Goal: Task Accomplishment & Management: Manage account settings

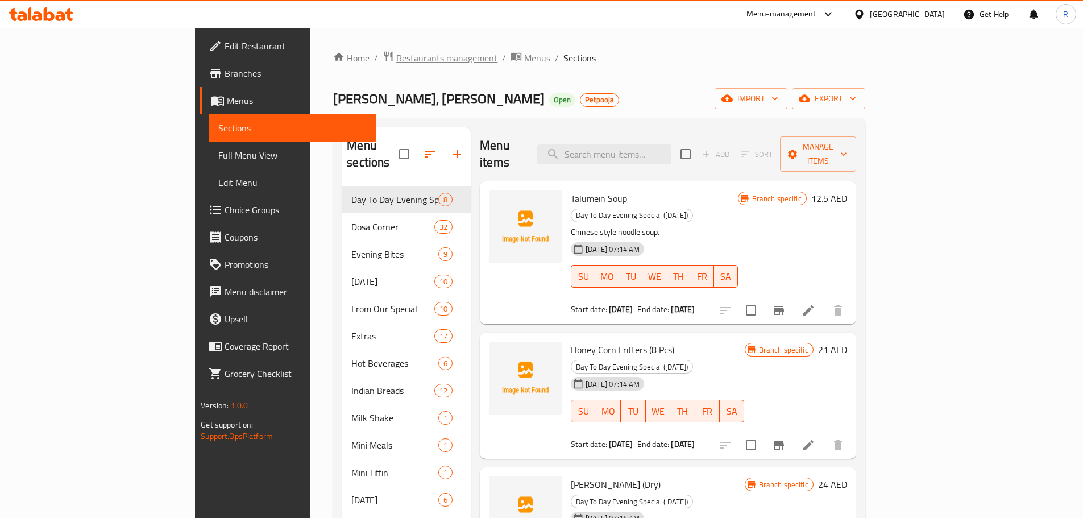
click at [349, 59] on span "Restaurants management" at bounding box center [446, 58] width 101 height 14
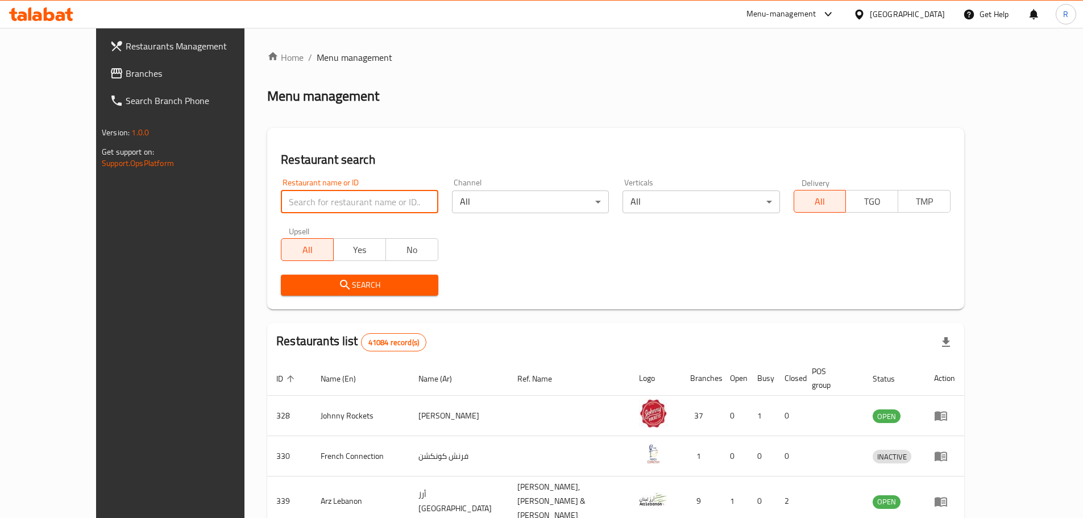
click at [307, 125] on input "search" at bounding box center [359, 201] width 157 height 23
type input "vasanta bhavan"
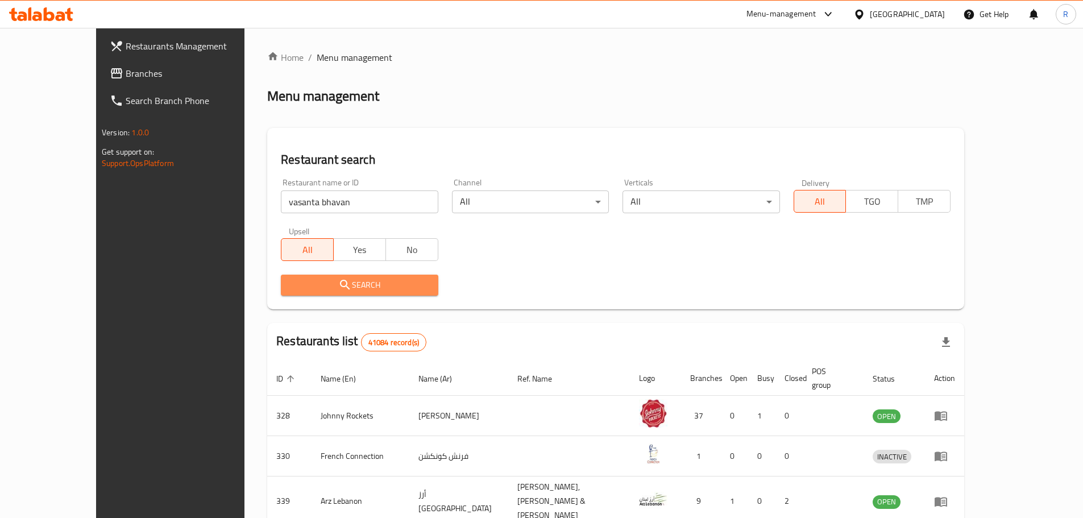
click at [337, 125] on span "Search" at bounding box center [359, 285] width 139 height 14
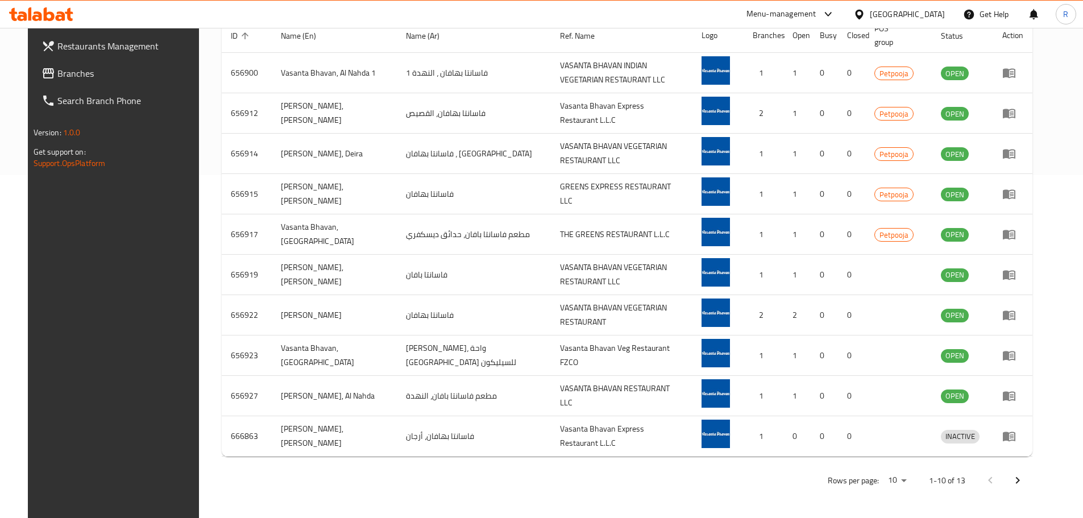
scroll to position [342, 0]
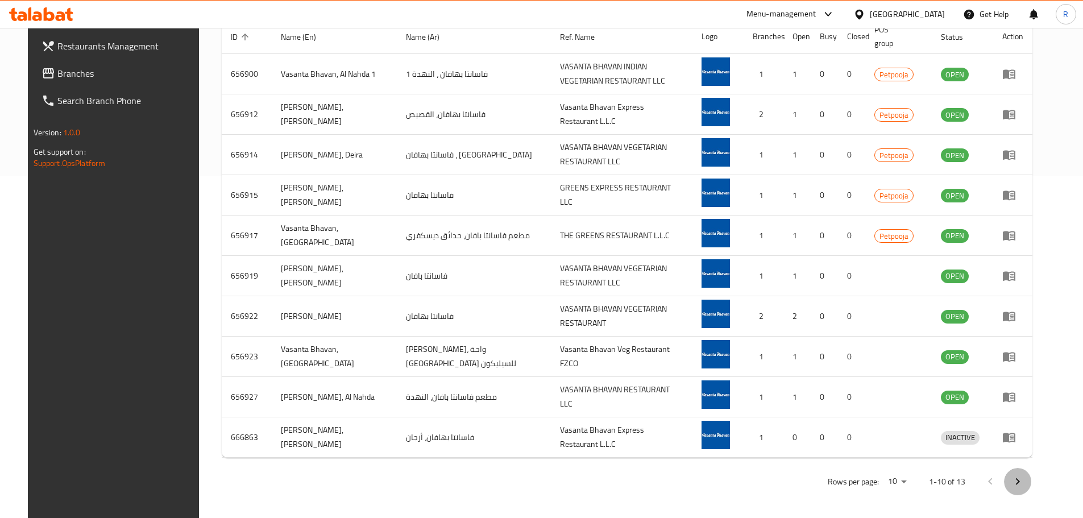
click at [349, 125] on icon "Next page" at bounding box center [1018, 482] width 14 height 14
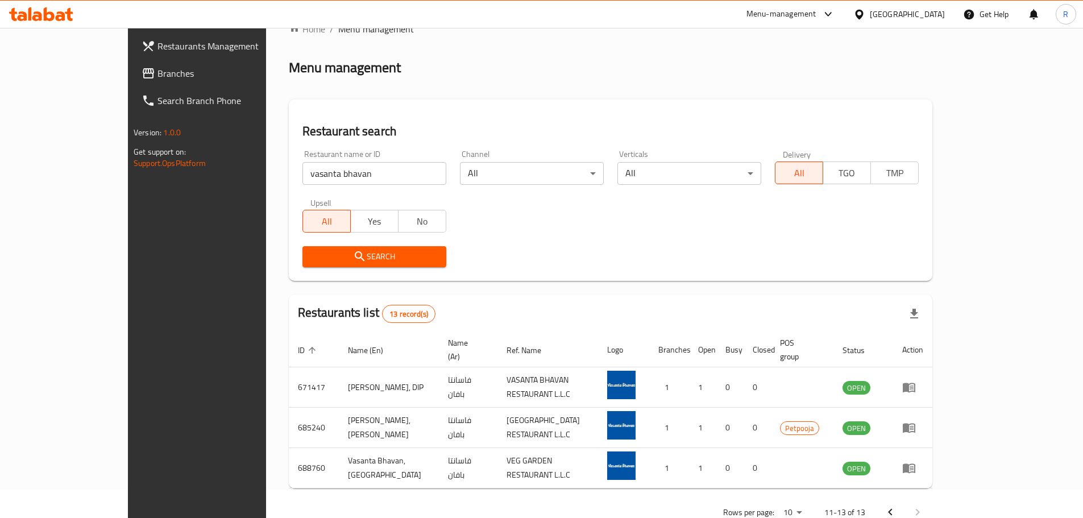
scroll to position [48, 0]
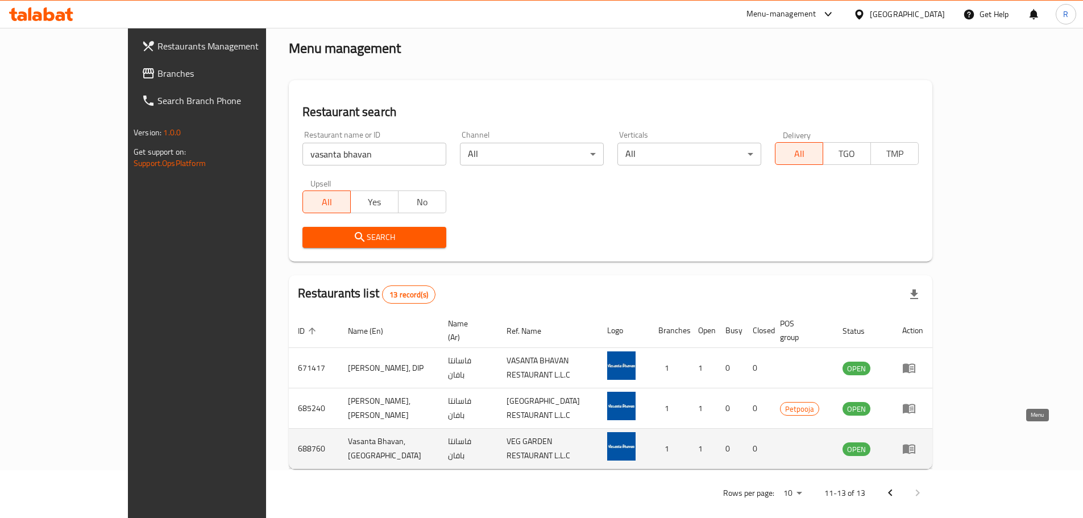
click at [349, 125] on icon "enhanced table" at bounding box center [909, 449] width 14 height 14
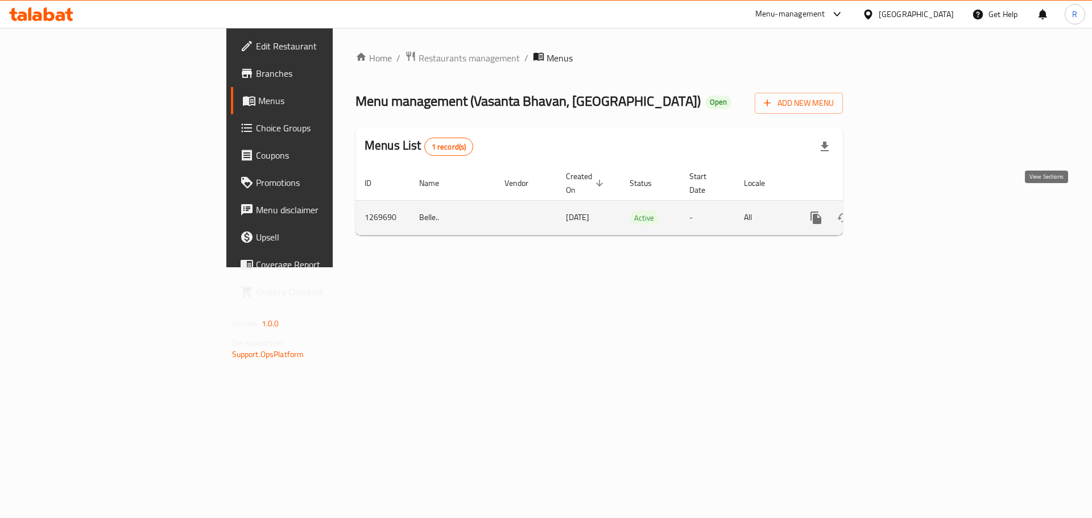
click at [349, 125] on icon "enhanced table" at bounding box center [898, 218] width 14 height 14
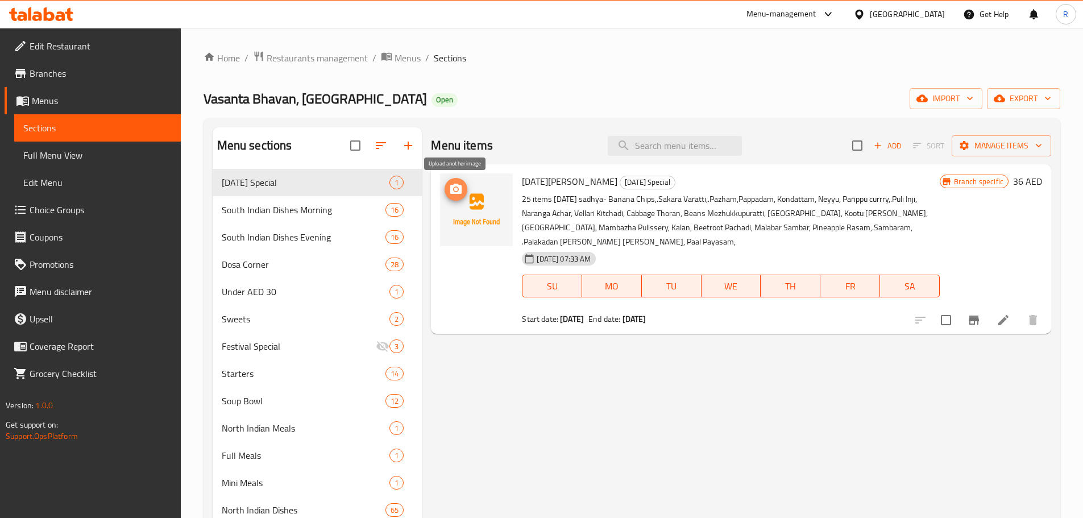
click at [349, 125] on icon "upload picture" at bounding box center [456, 190] width 14 height 14
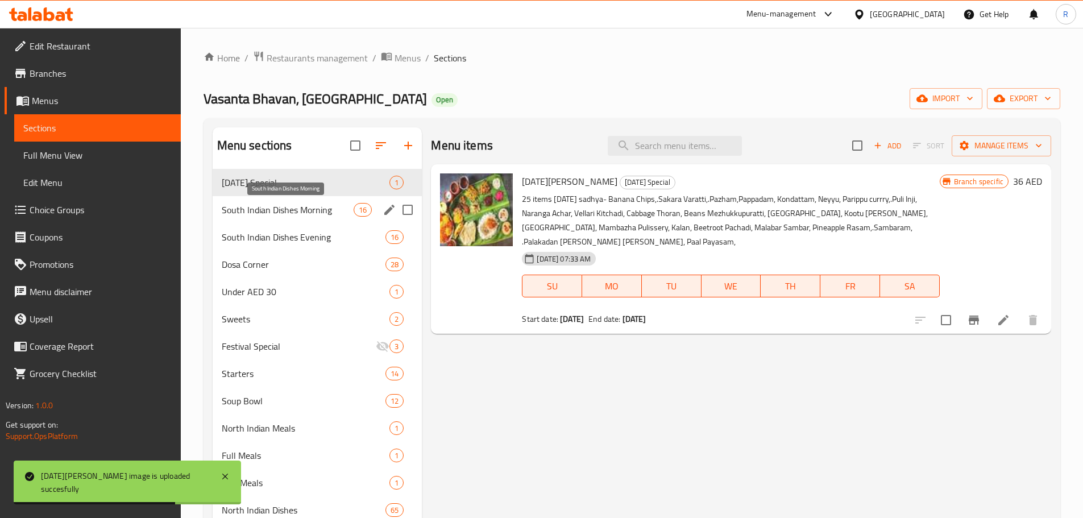
click at [277, 125] on span "South Indian Dishes Morning" at bounding box center [288, 210] width 132 height 14
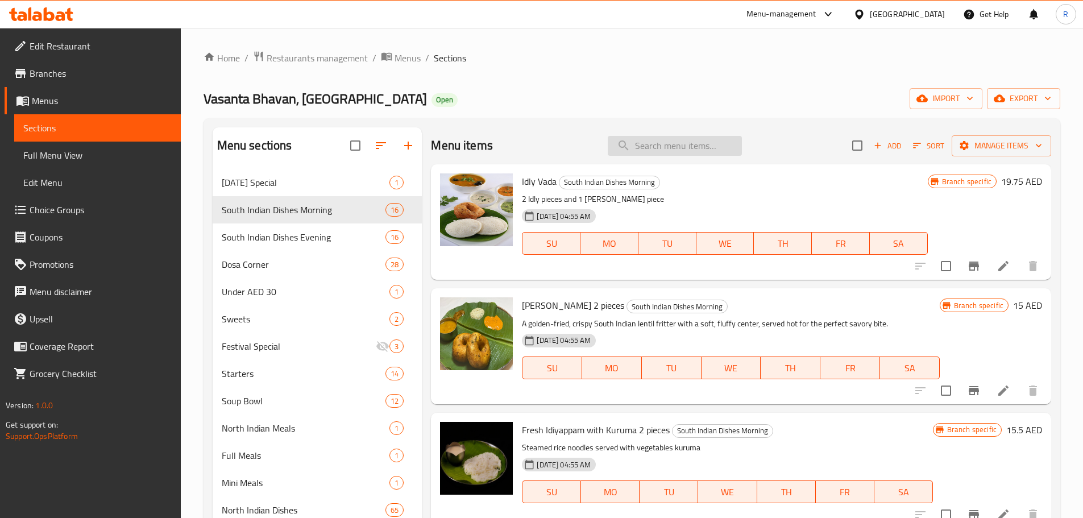
click at [349, 125] on input "search" at bounding box center [675, 146] width 134 height 20
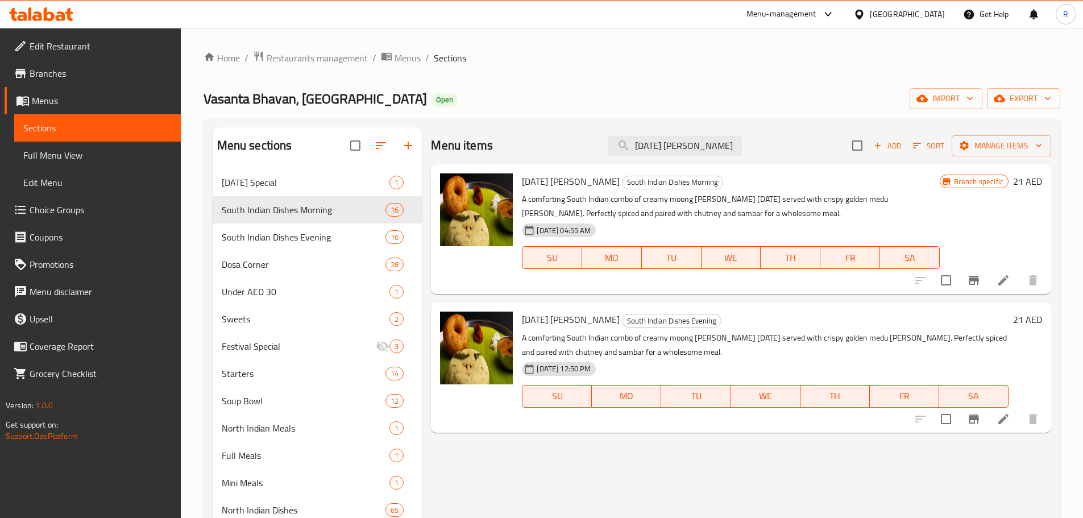
click at [349, 125] on div "Menu sections [DATE] Special 1 South Indian Dishes Morning 16 South Indian Dish…" at bounding box center [632, 464] width 839 height 674
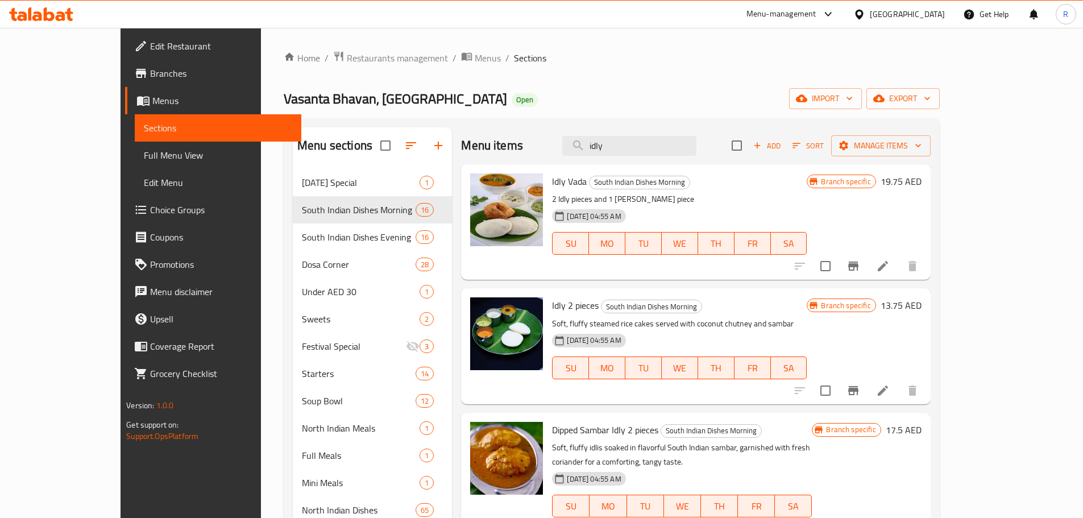
drag, startPoint x: 654, startPoint y: 142, endPoint x: 546, endPoint y: 155, distance: 108.3
click at [349, 125] on div "Menu items idly Add Sort Manage items" at bounding box center [695, 145] width 469 height 37
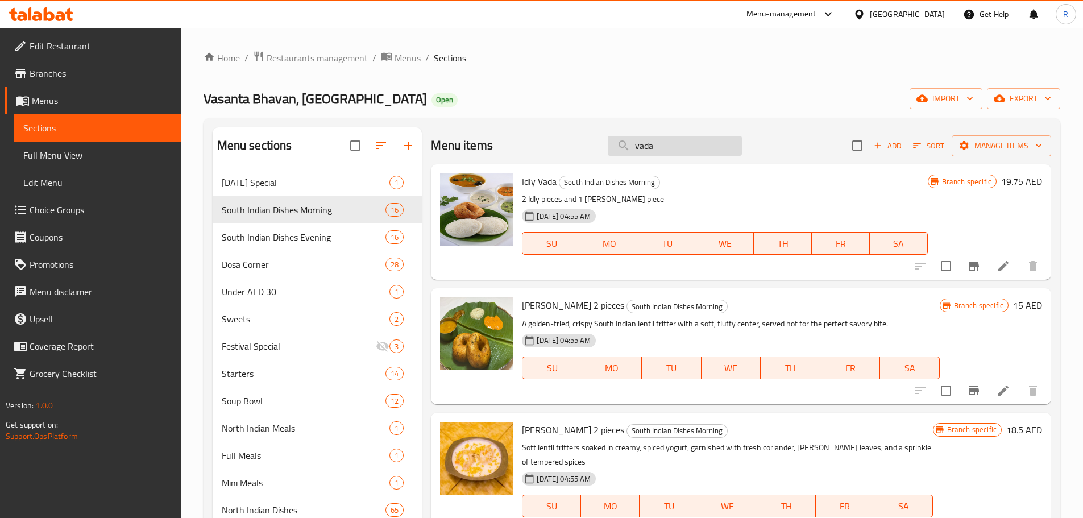
drag, startPoint x: 686, startPoint y: 137, endPoint x: 680, endPoint y: 142, distance: 8.2
click at [349, 125] on input "vada" at bounding box center [675, 146] width 134 height 20
drag, startPoint x: 636, startPoint y: 150, endPoint x: 574, endPoint y: 154, distance: 62.2
click at [349, 125] on div "Menu items [PERSON_NAME] Add Sort Manage items" at bounding box center [741, 145] width 620 height 37
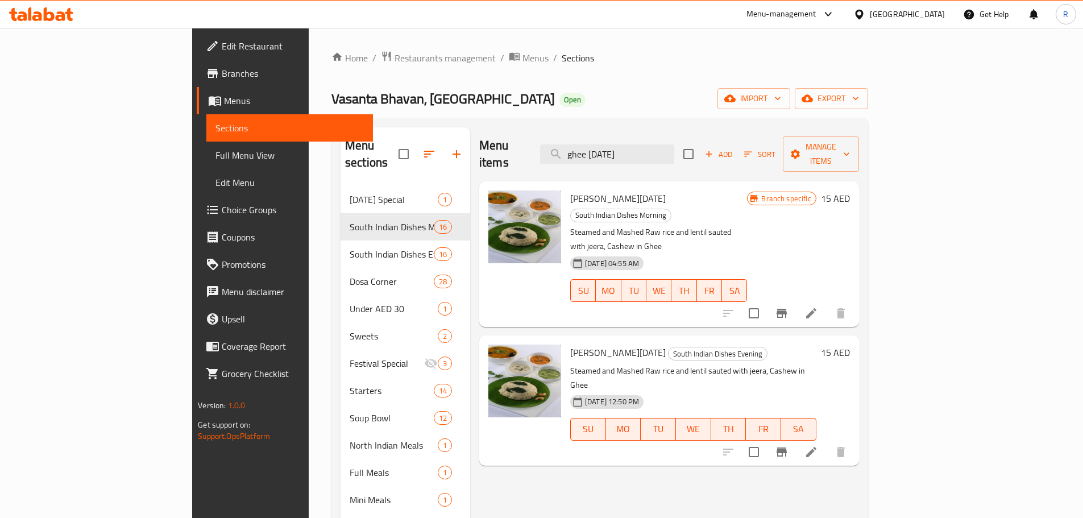
drag, startPoint x: 690, startPoint y: 147, endPoint x: 542, endPoint y: 134, distance: 148.4
click at [349, 125] on div "Menu items ghee [DATE] Add Sort Manage items" at bounding box center [669, 154] width 380 height 54
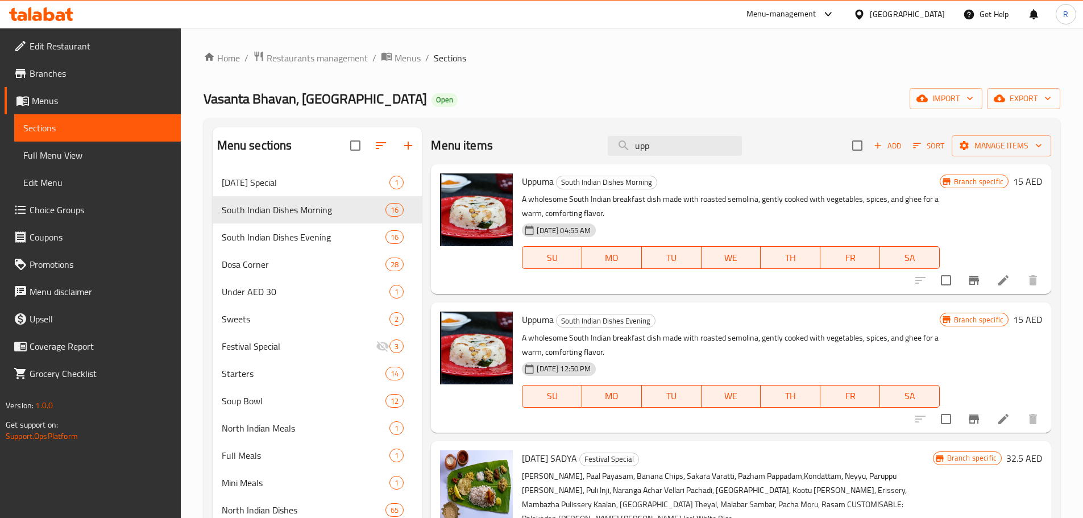
drag, startPoint x: 664, startPoint y: 141, endPoint x: 540, endPoint y: 147, distance: 124.1
click at [349, 125] on div "Menu items upp Add Sort Manage items" at bounding box center [741, 145] width 620 height 37
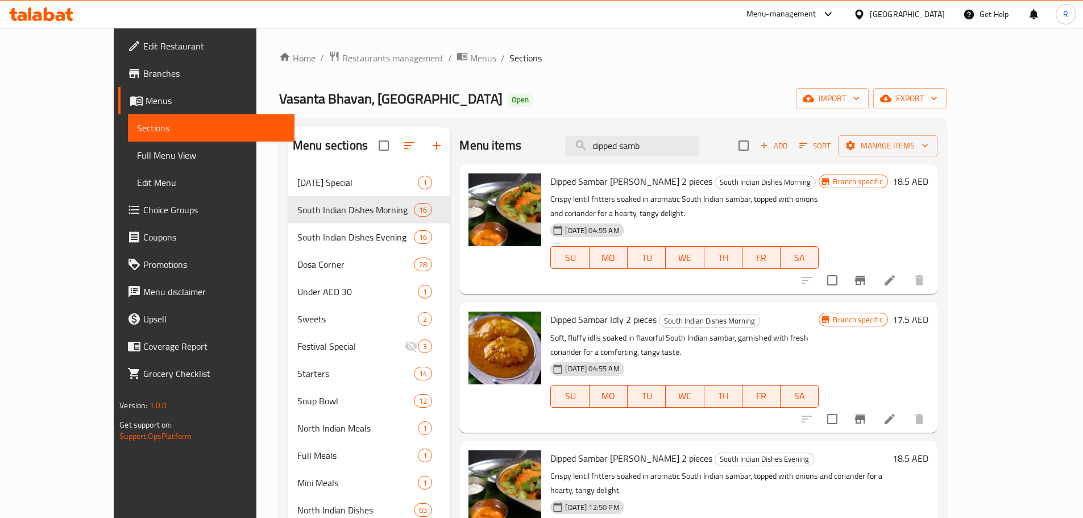
drag, startPoint x: 706, startPoint y: 140, endPoint x: 458, endPoint y: 172, distance: 249.9
click at [349, 125] on div "Menu items dipped samb Add Sort Manage items Dipped Sambar [PERSON_NAME] 2 piec…" at bounding box center [693, 464] width 487 height 674
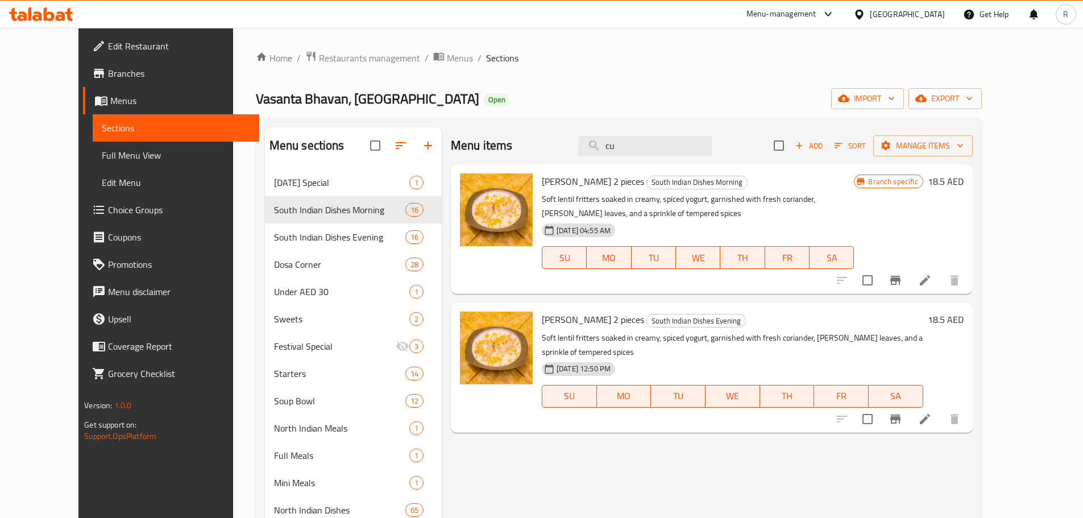
type input "c"
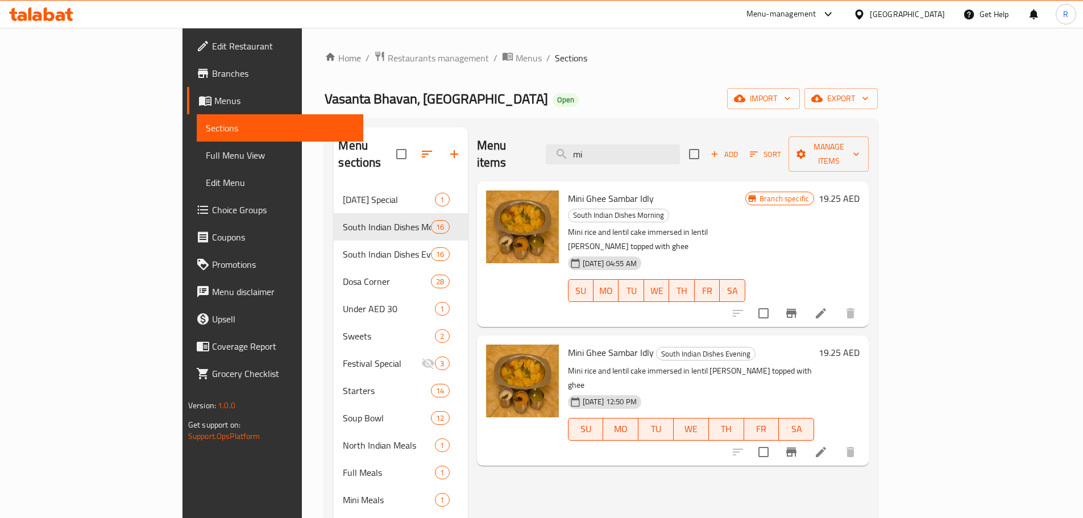
type input "m"
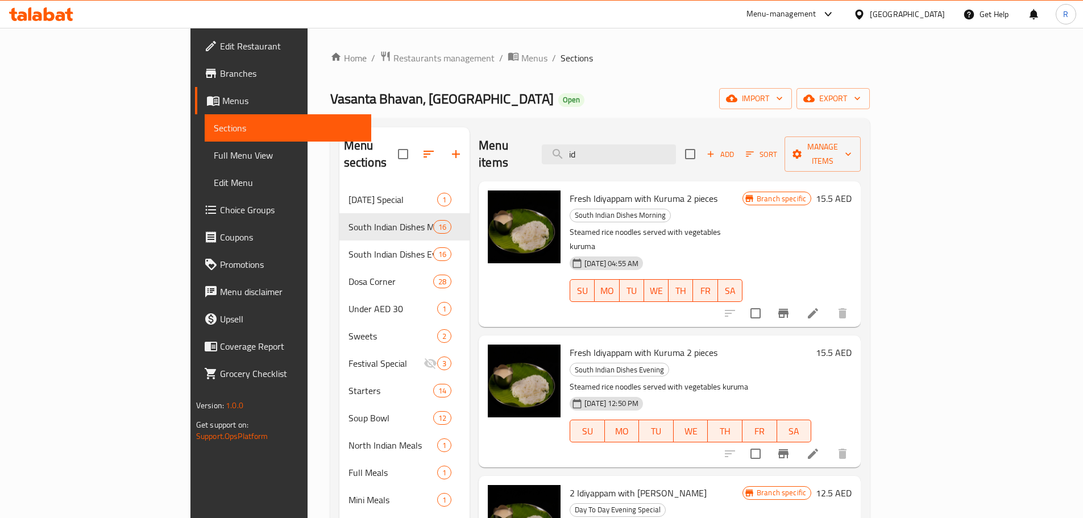
type input "i"
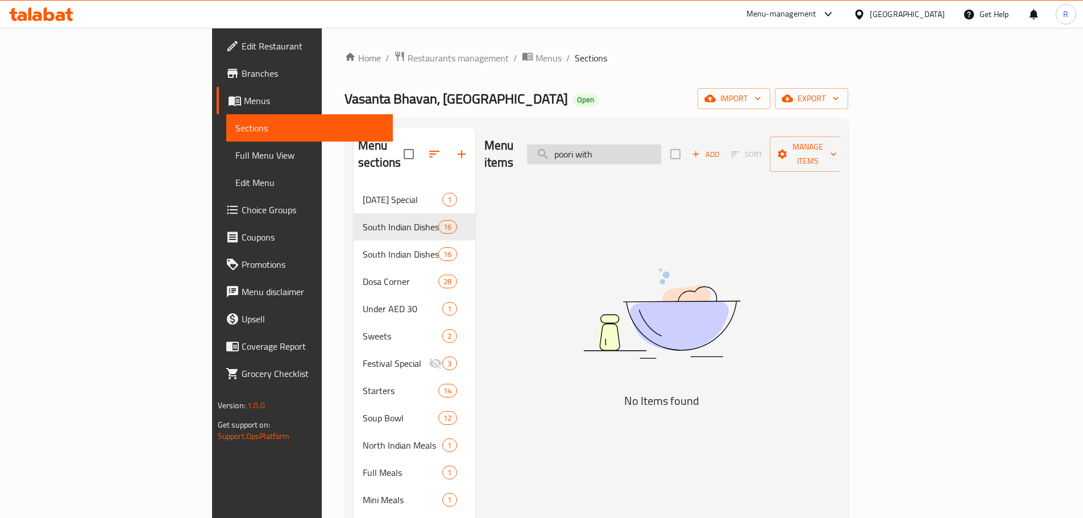
drag, startPoint x: 657, startPoint y: 148, endPoint x: 669, endPoint y: 143, distance: 13.2
click at [349, 125] on input "poori with" at bounding box center [594, 154] width 134 height 20
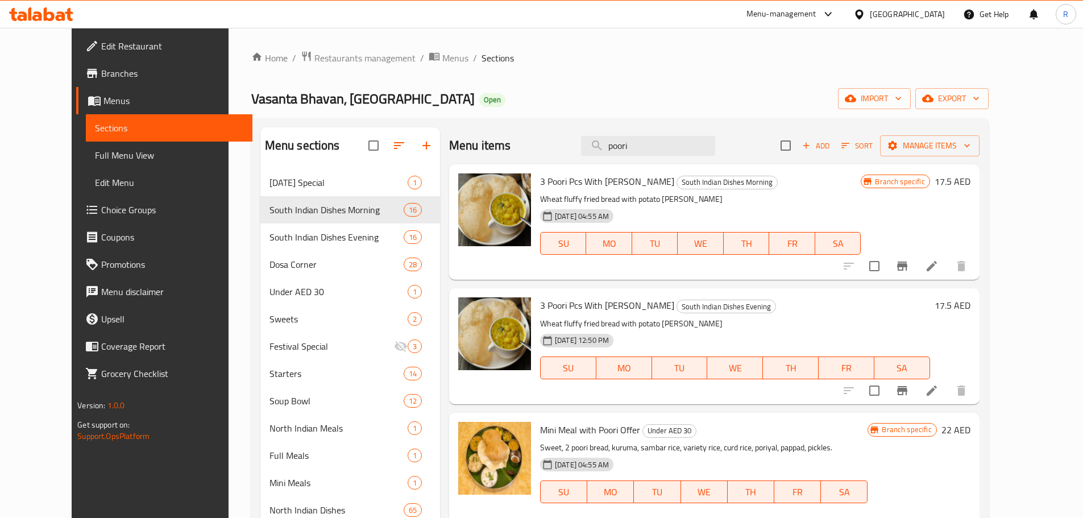
drag, startPoint x: 657, startPoint y: 140, endPoint x: 537, endPoint y: 144, distance: 120.6
click at [349, 125] on div "Menu items poori Add Sort Manage items" at bounding box center [714, 145] width 531 height 37
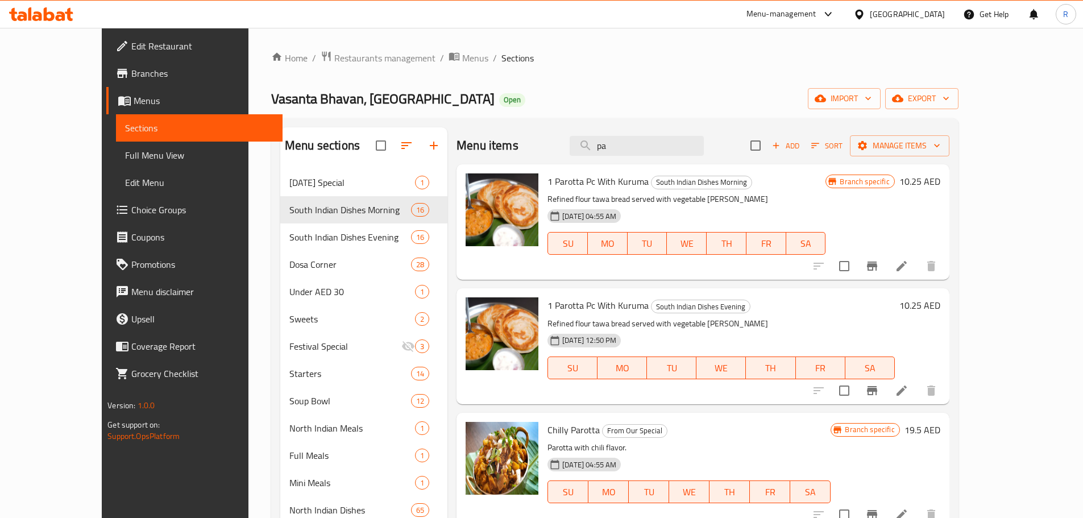
type input "p"
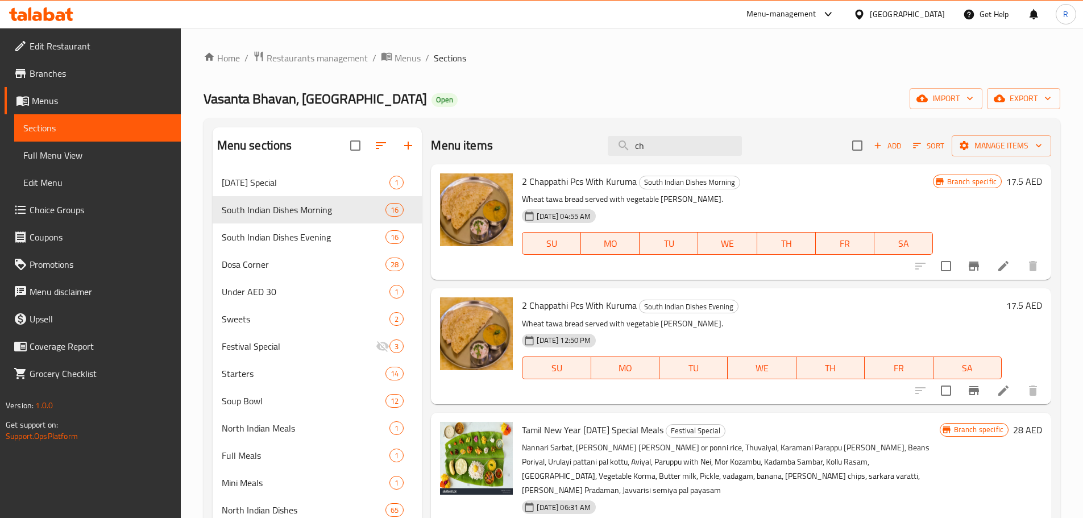
type input "c"
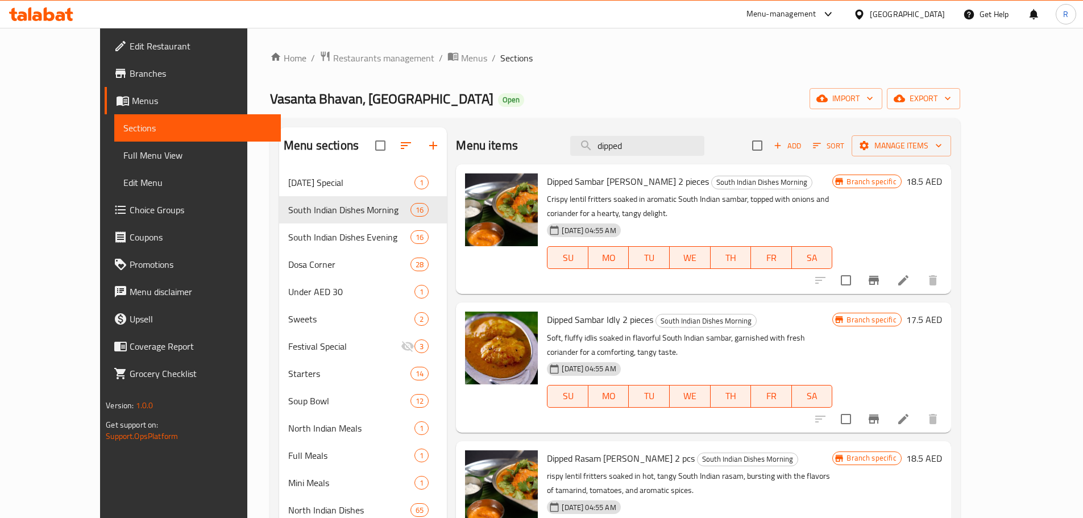
drag, startPoint x: 680, startPoint y: 142, endPoint x: 317, endPoint y: 175, distance: 364.9
click at [349, 125] on div "Menu sections [DATE] Special 1 South Indian Dishes Morning 16 South Indian Dish…" at bounding box center [615, 464] width 672 height 674
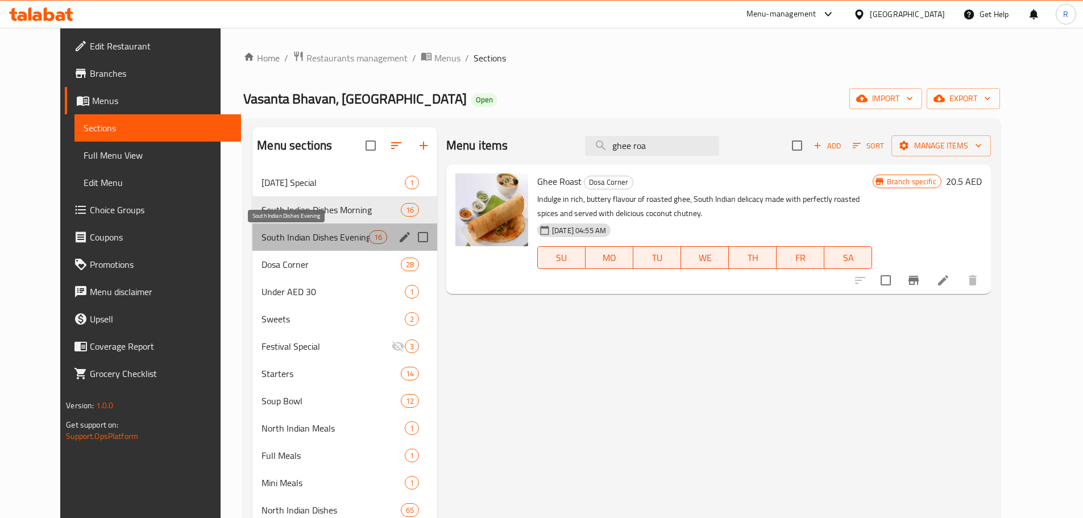
click at [289, 125] on span "South Indian Dishes Evening" at bounding box center [315, 237] width 107 height 14
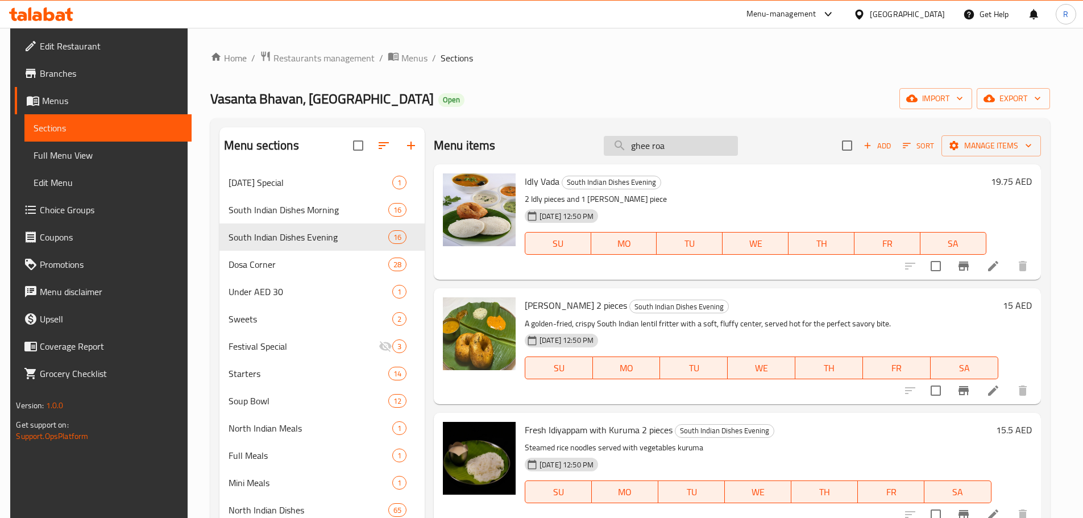
click at [349, 125] on input "ghee roa" at bounding box center [671, 146] width 134 height 20
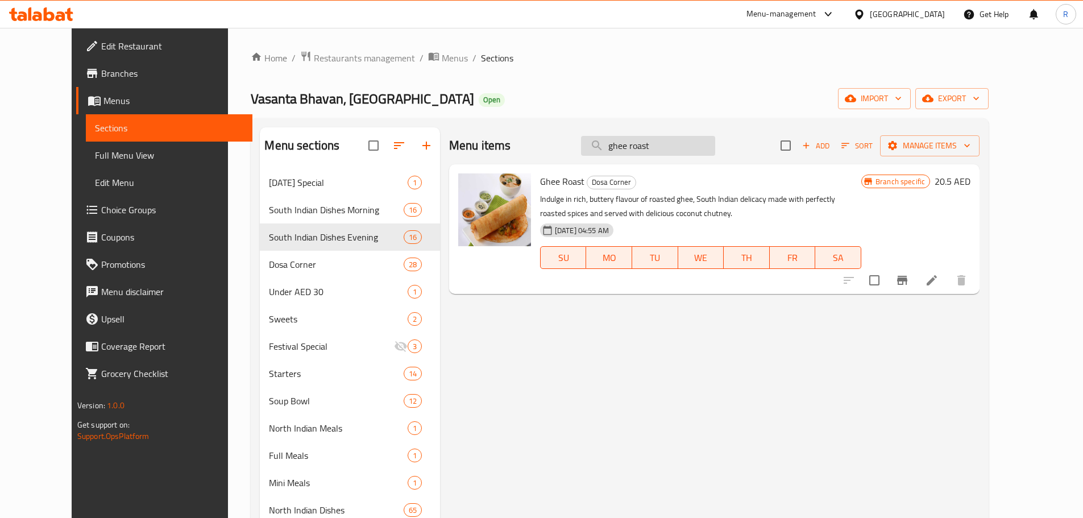
drag, startPoint x: 687, startPoint y: 146, endPoint x: 615, endPoint y: 148, distance: 72.2
click at [349, 125] on input "ghee roast" at bounding box center [648, 146] width 134 height 20
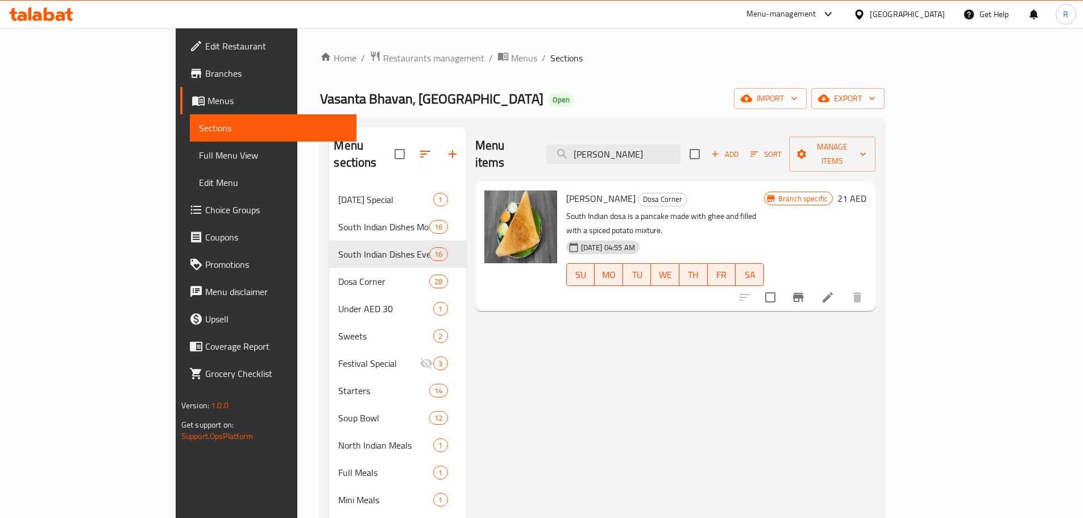
drag, startPoint x: 703, startPoint y: 141, endPoint x: 514, endPoint y: 159, distance: 190.2
click at [349, 125] on div "Menu items ghee masala Add Sort Manage items" at bounding box center [675, 154] width 401 height 54
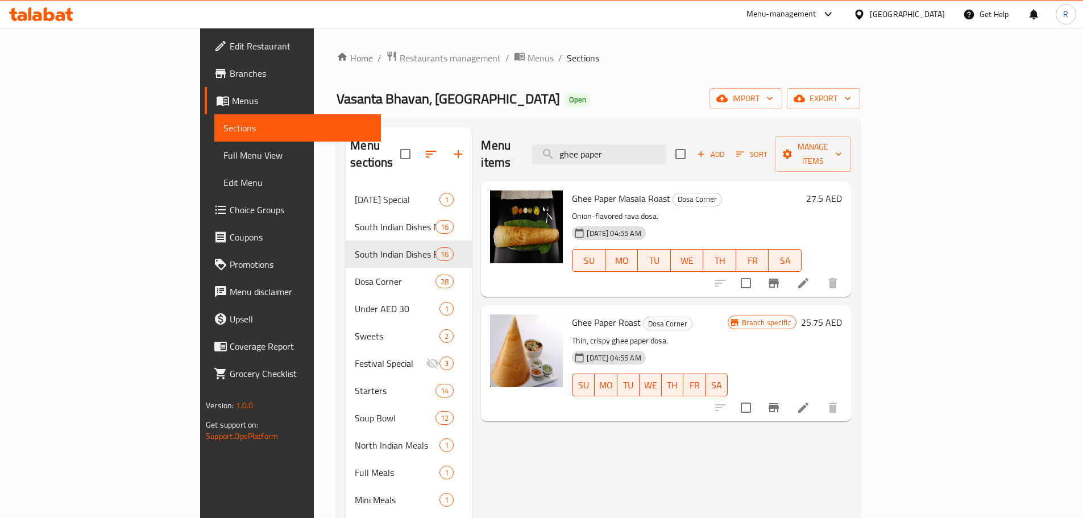
drag, startPoint x: 478, startPoint y: 111, endPoint x: 440, endPoint y: 101, distance: 39.3
click at [349, 109] on div "Home / Restaurants management / Menus / Sections Vasanta Bhavan, [GEOGRAPHIC_DA…" at bounding box center [599, 439] width 524 height 777
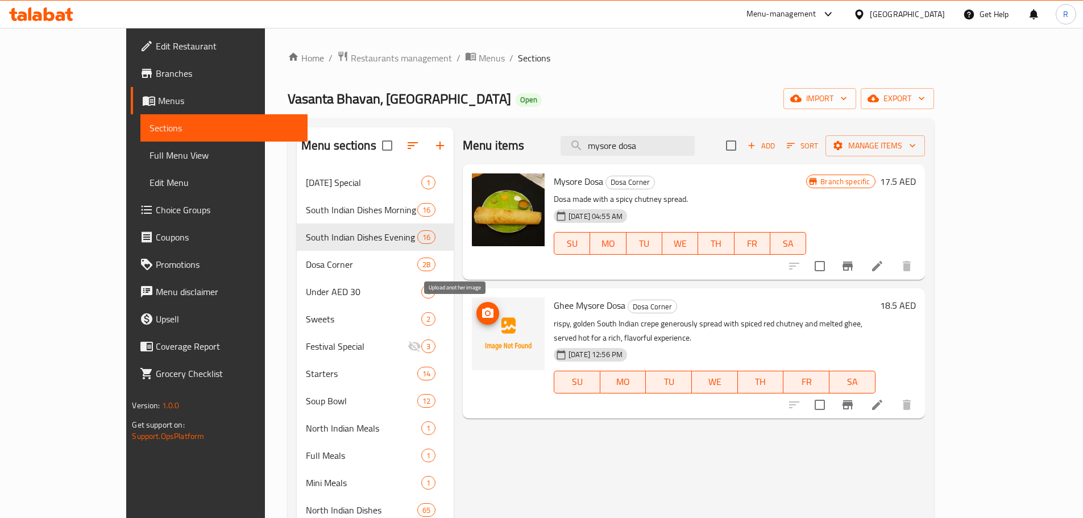
click at [349, 125] on icon "upload picture" at bounding box center [487, 313] width 11 height 10
drag, startPoint x: 525, startPoint y: 140, endPoint x: 516, endPoint y: 140, distance: 9.1
click at [349, 125] on div "Menu items mysore dosa Add Sort Manage items" at bounding box center [694, 145] width 462 height 37
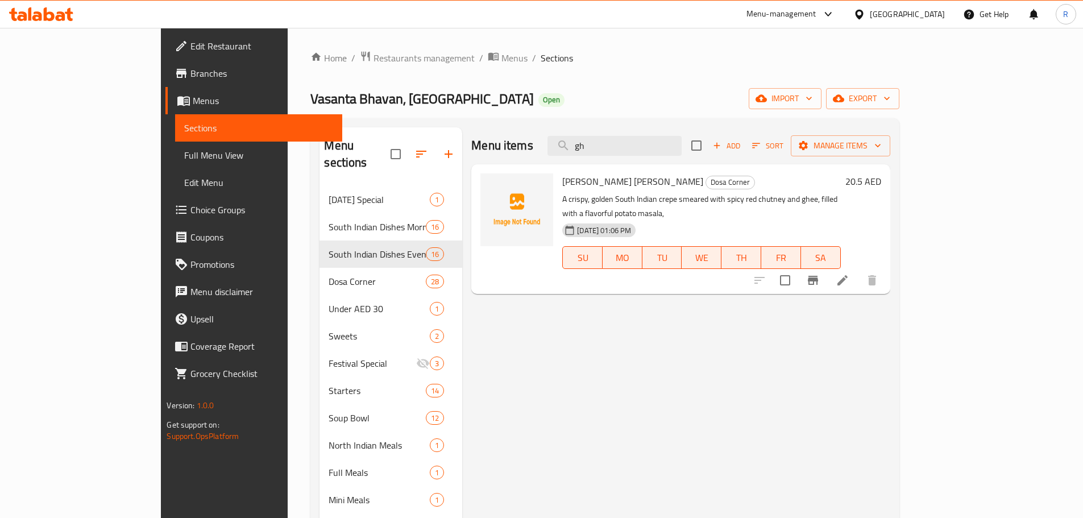
type input "g"
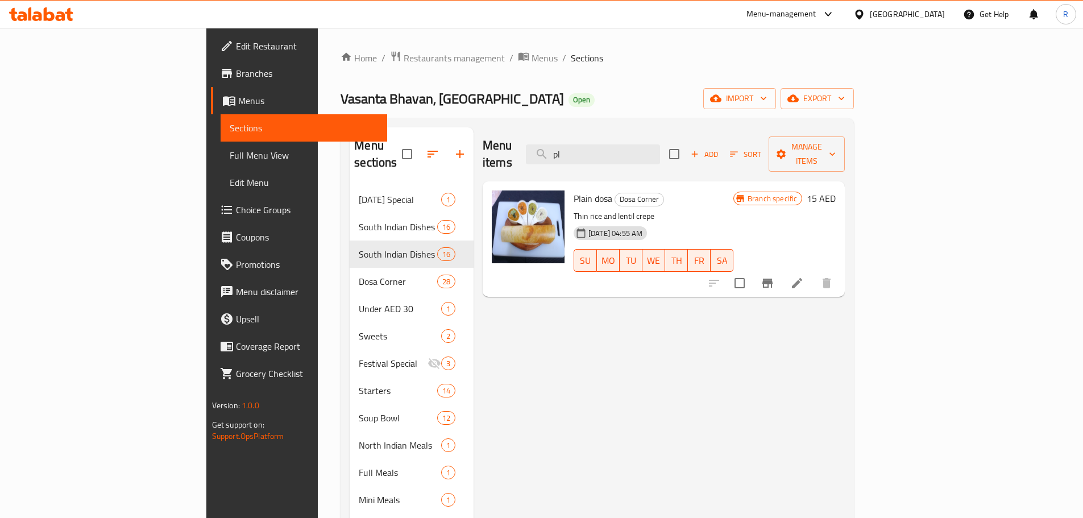
type input "p"
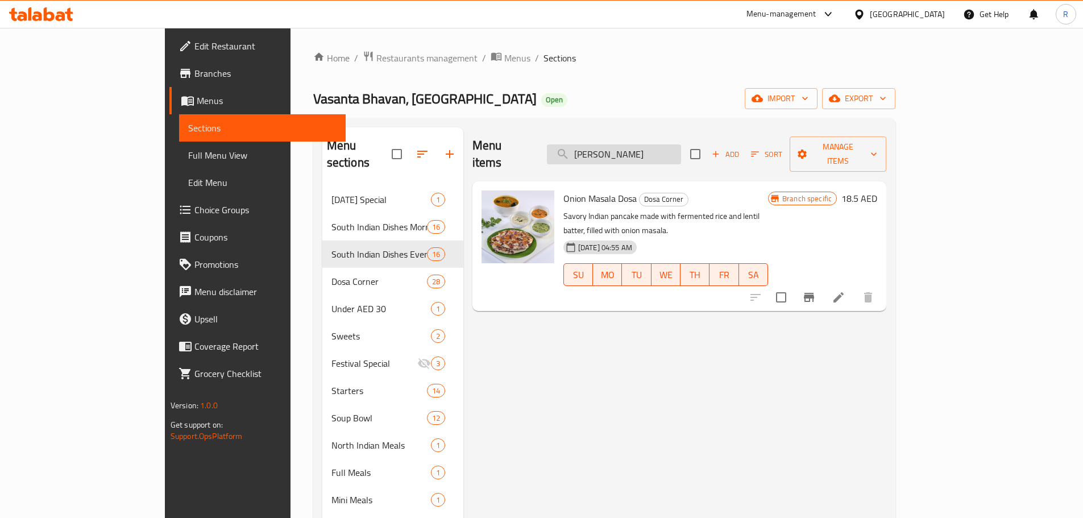
drag, startPoint x: 657, startPoint y: 147, endPoint x: 672, endPoint y: 144, distance: 15.1
click at [349, 125] on input "[PERSON_NAME]" at bounding box center [614, 154] width 134 height 20
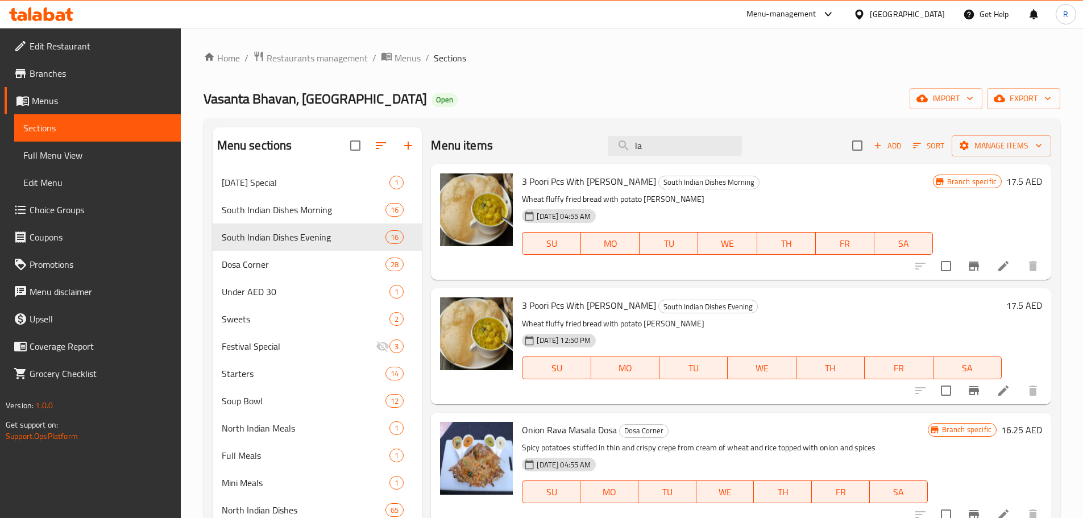
type input "a"
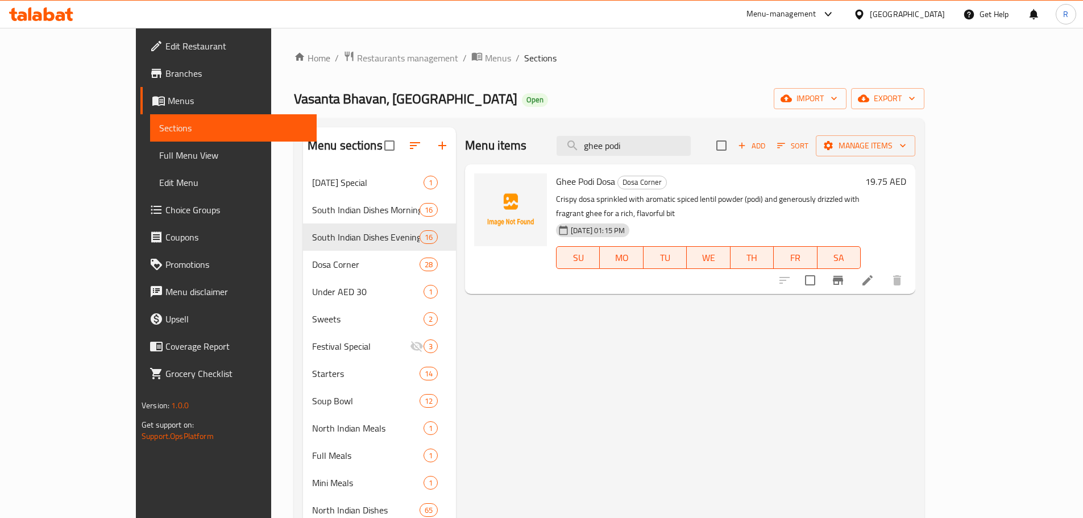
type input "ghee podi"
click at [349, 125] on icon at bounding box center [868, 281] width 14 height 14
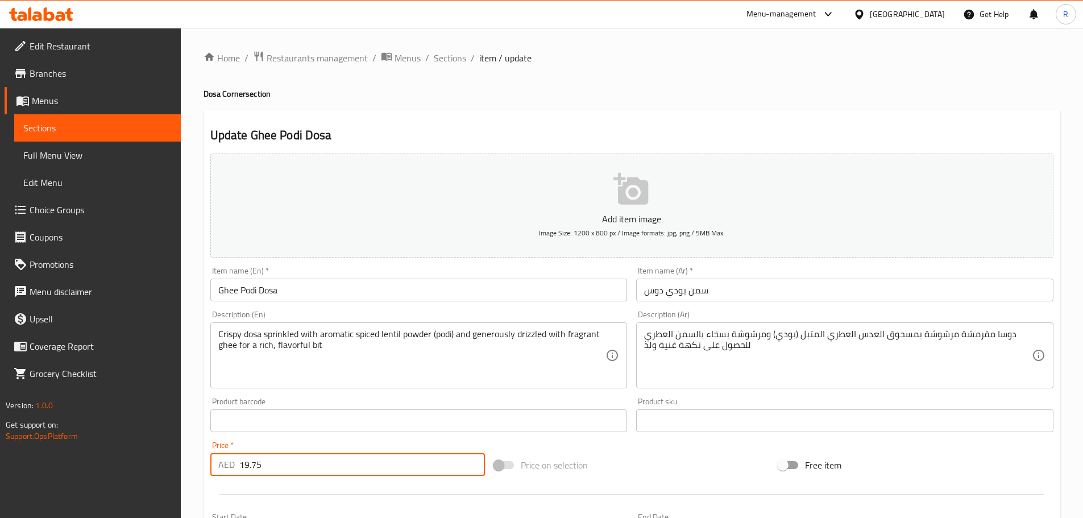
drag, startPoint x: 254, startPoint y: 465, endPoint x: 291, endPoint y: 465, distance: 37.0
click at [291, 125] on input "19.75" at bounding box center [362, 464] width 246 height 23
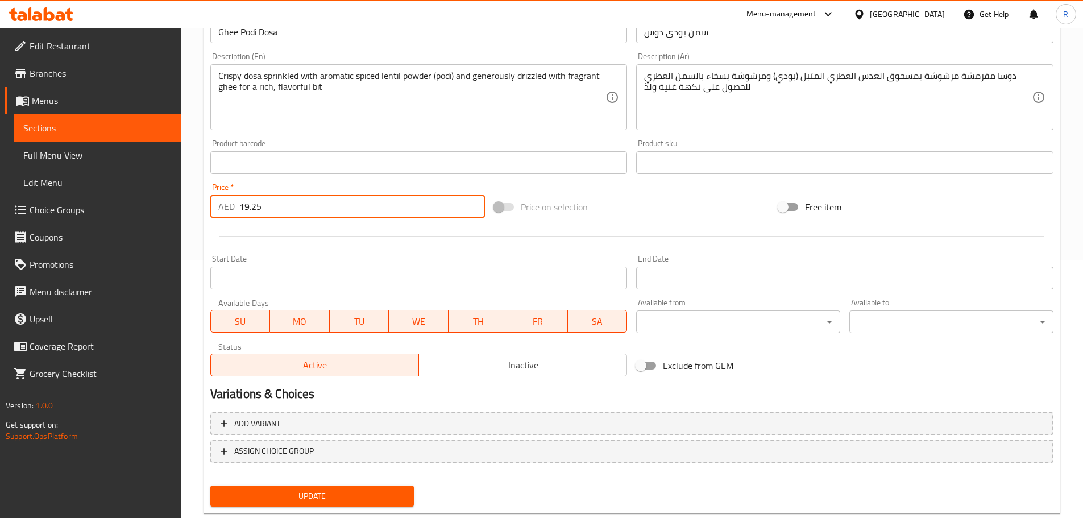
scroll to position [285, 0]
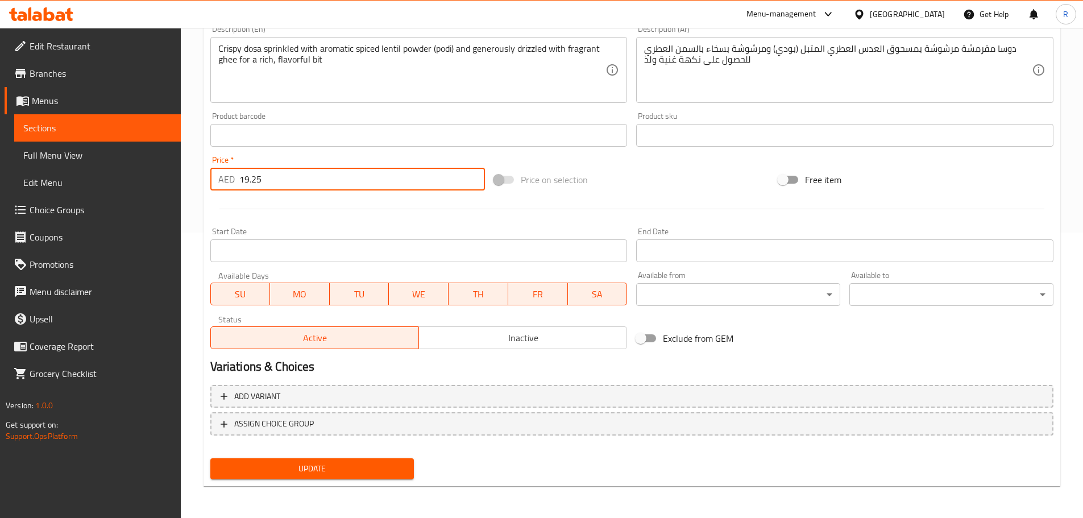
type input "19.25"
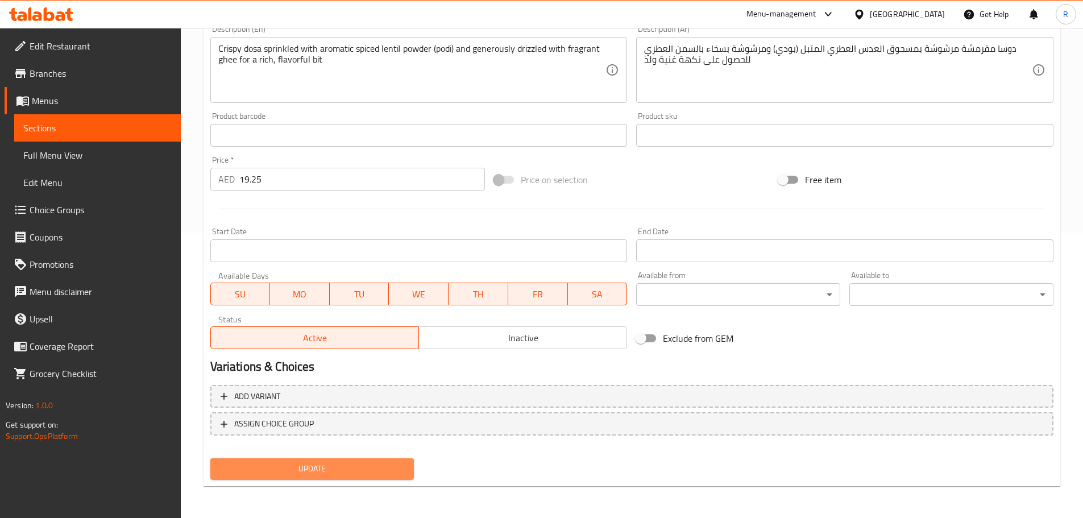
drag, startPoint x: 380, startPoint y: 475, endPoint x: 379, endPoint y: 466, distance: 9.7
click at [349, 125] on span "Update" at bounding box center [313, 469] width 186 height 14
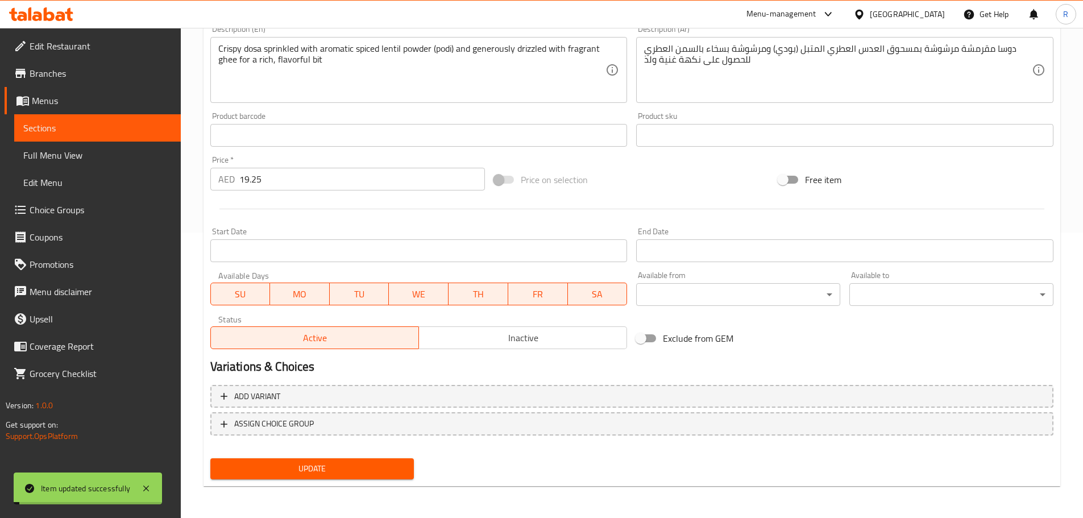
scroll to position [0, 0]
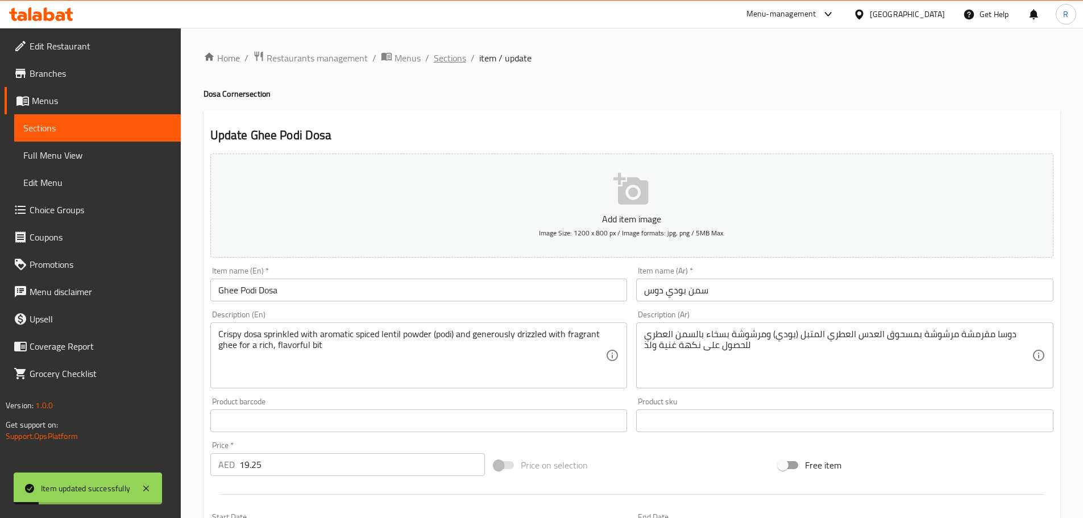
click at [349, 59] on span "Sections" at bounding box center [450, 58] width 32 height 14
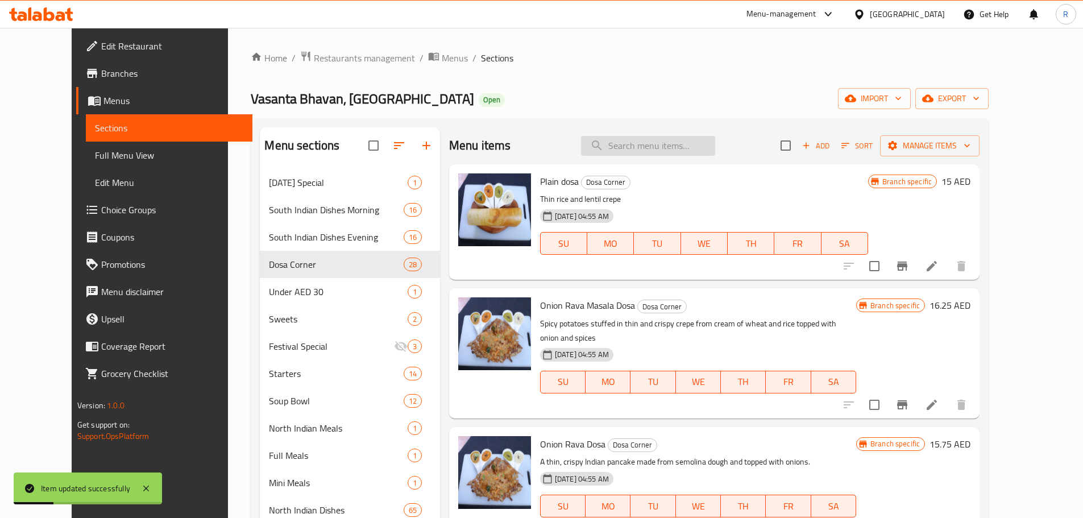
click at [349, 125] on input "search" at bounding box center [648, 146] width 134 height 20
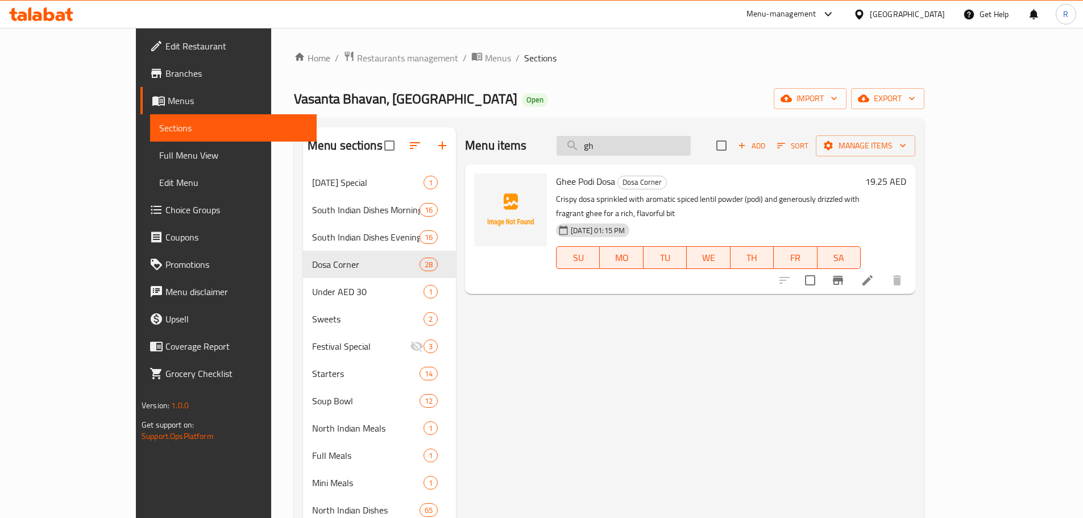
type input "g"
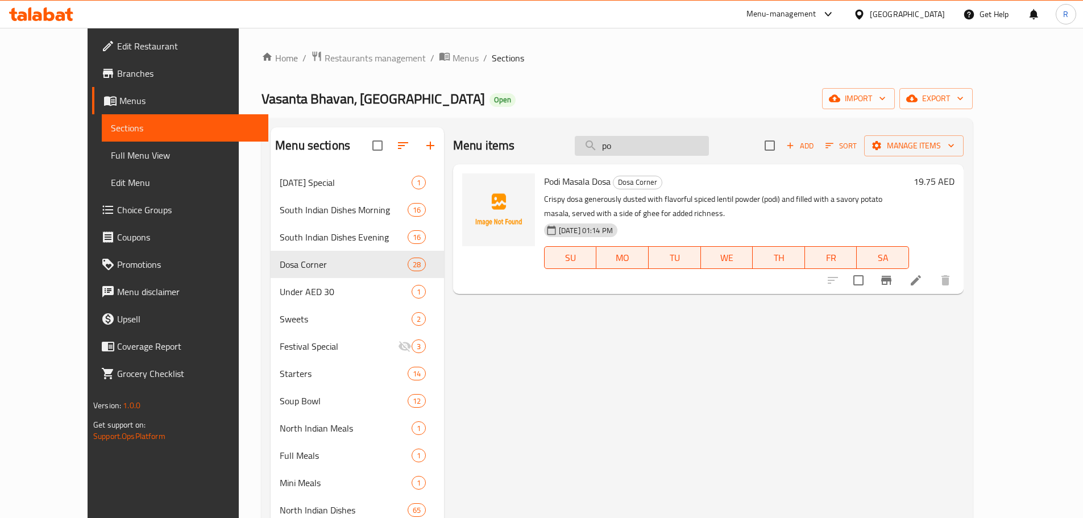
type input "p"
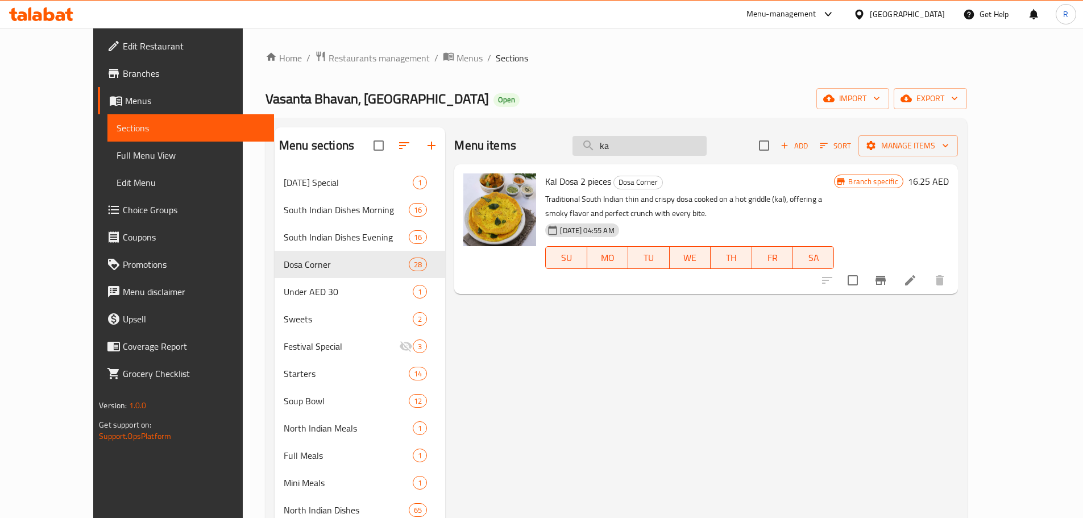
type input "k"
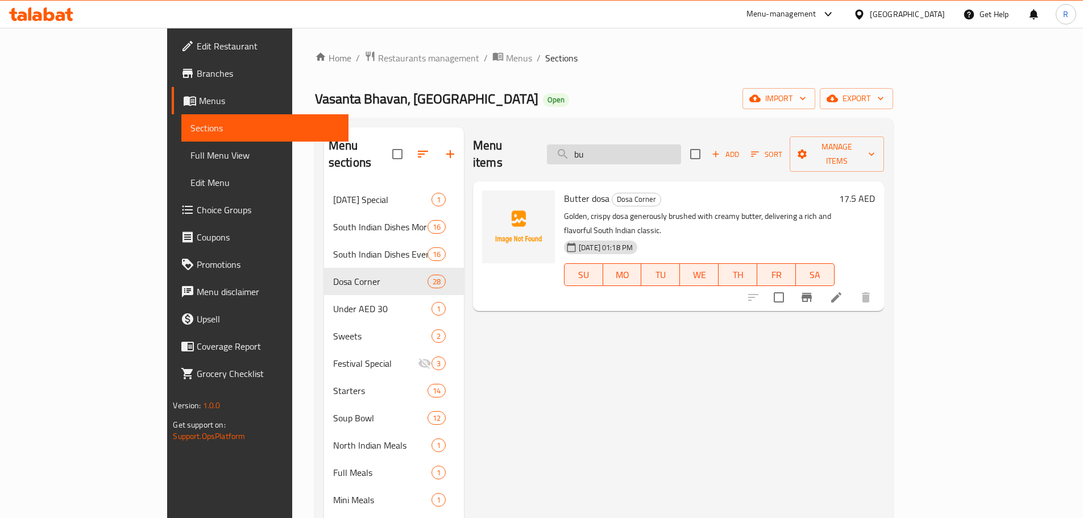
type input "b"
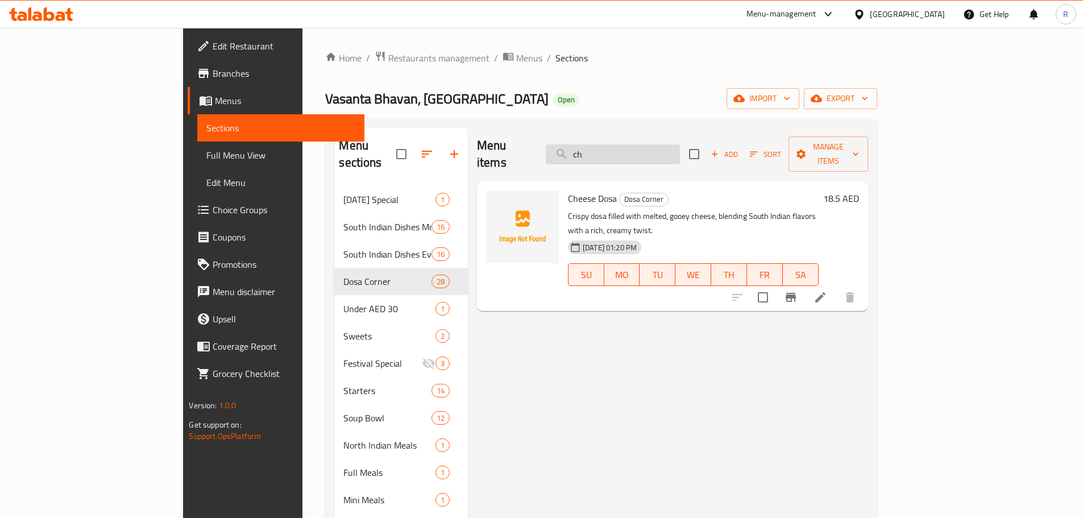
type input "c"
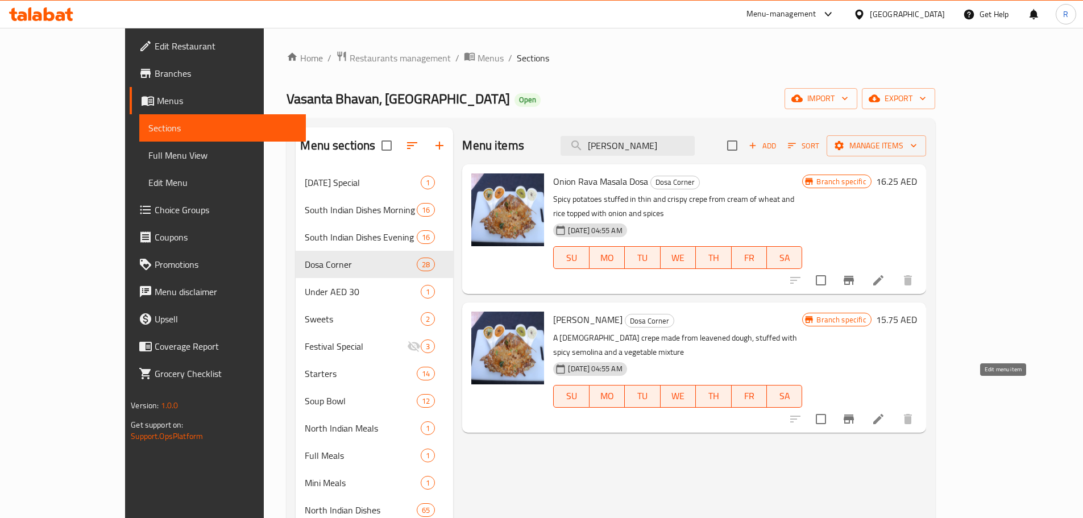
type input "[PERSON_NAME]"
click at [349, 125] on icon at bounding box center [878, 419] width 10 height 10
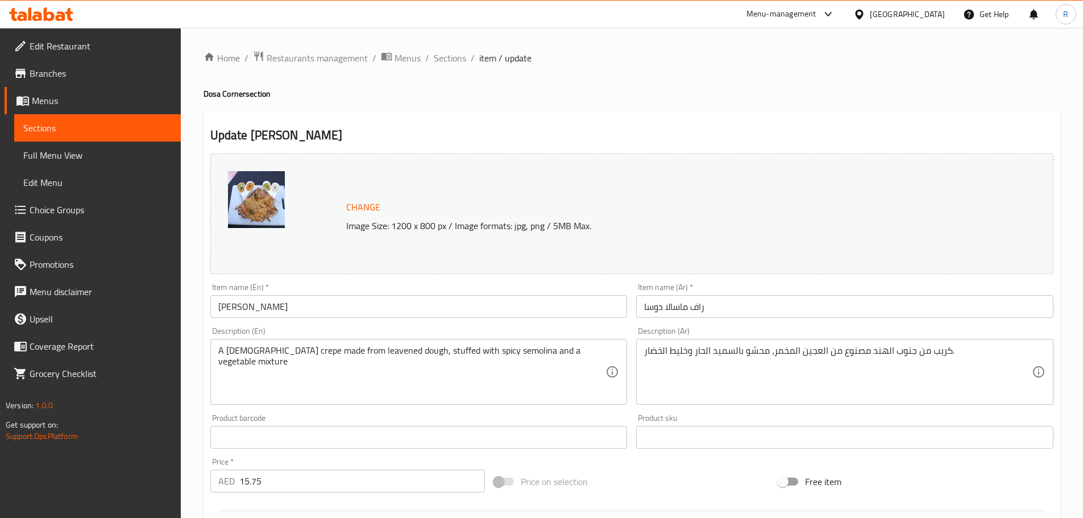
click at [281, 125] on input "15.75" at bounding box center [362, 481] width 246 height 23
drag, startPoint x: 241, startPoint y: 479, endPoint x: 326, endPoint y: 478, distance: 84.7
click at [326, 125] on input "15.75" at bounding box center [362, 481] width 246 height 23
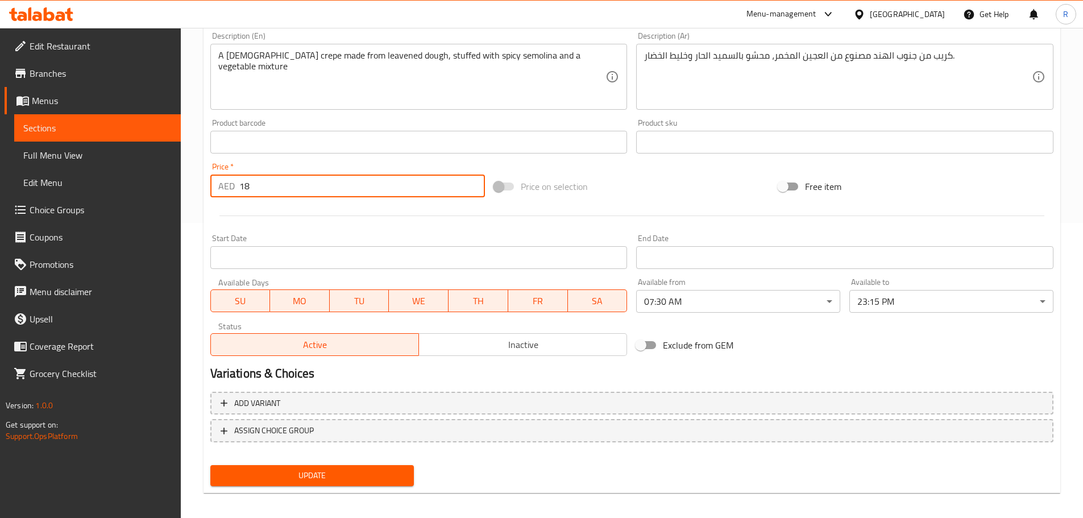
scroll to position [302, 0]
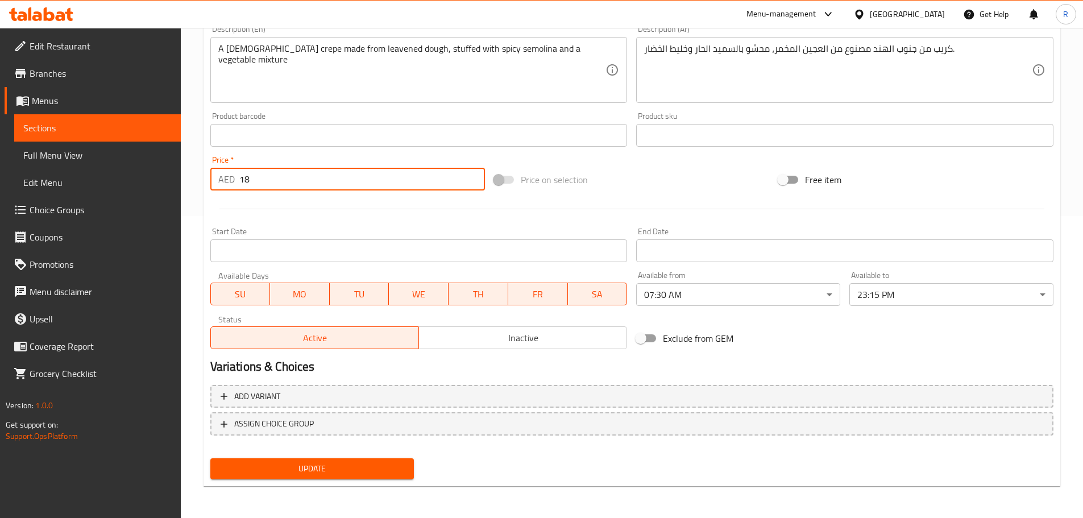
type input "18"
drag, startPoint x: 370, startPoint y: 473, endPoint x: 354, endPoint y: 475, distance: 15.5
click at [349, 125] on span "Update" at bounding box center [313, 469] width 186 height 14
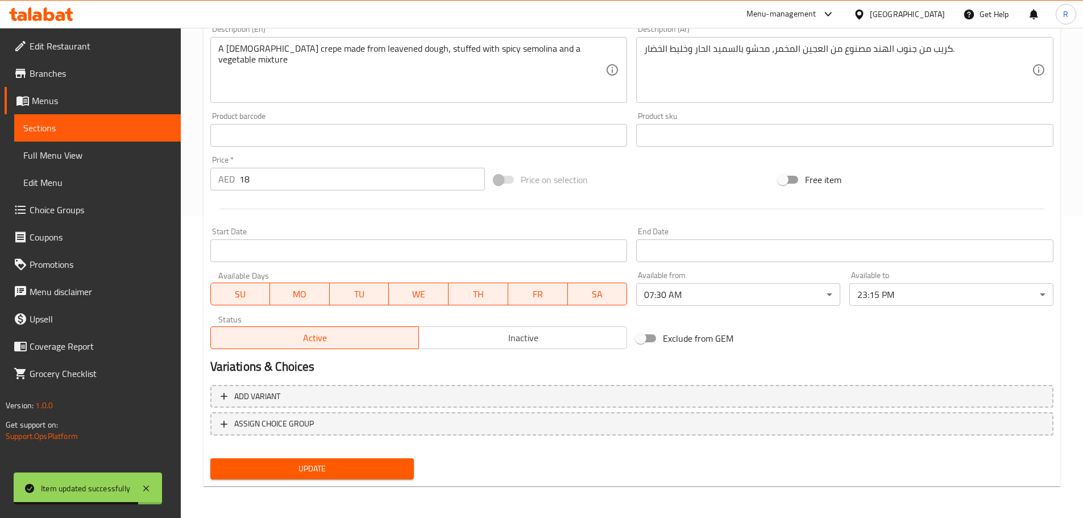
scroll to position [0, 0]
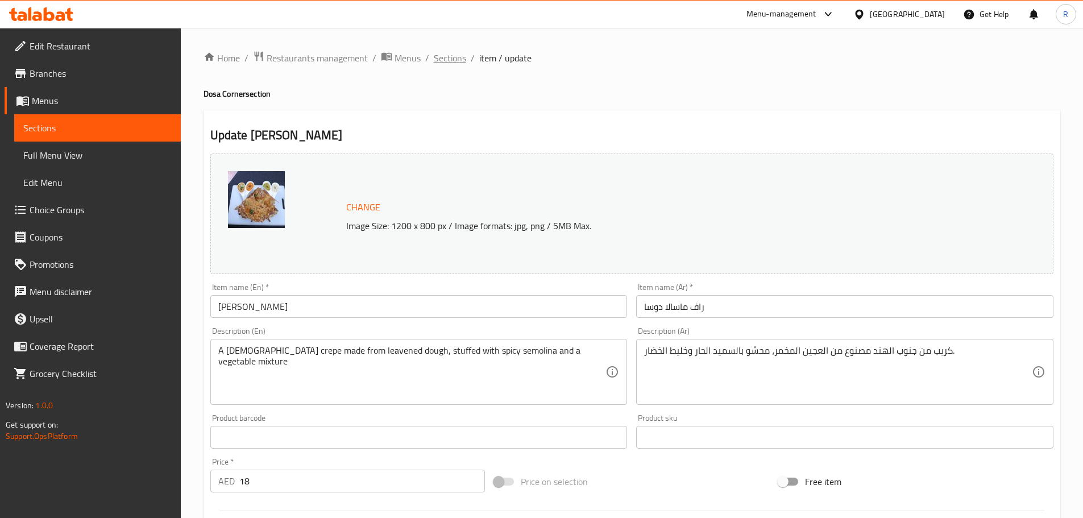
click at [349, 60] on span "Sections" at bounding box center [450, 58] width 32 height 14
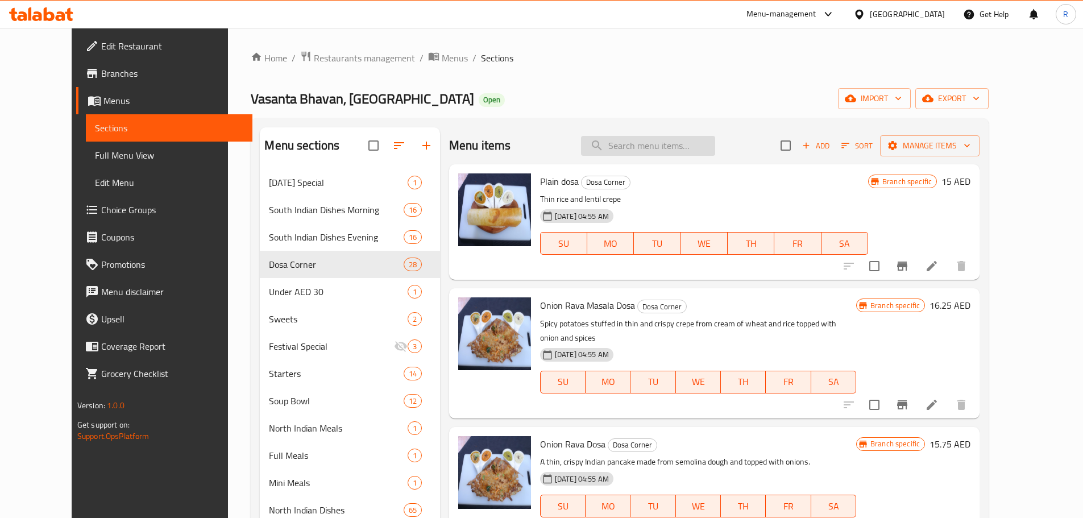
click at [349, 125] on input "search" at bounding box center [648, 146] width 134 height 20
paste input "Onion Rava Dosa"
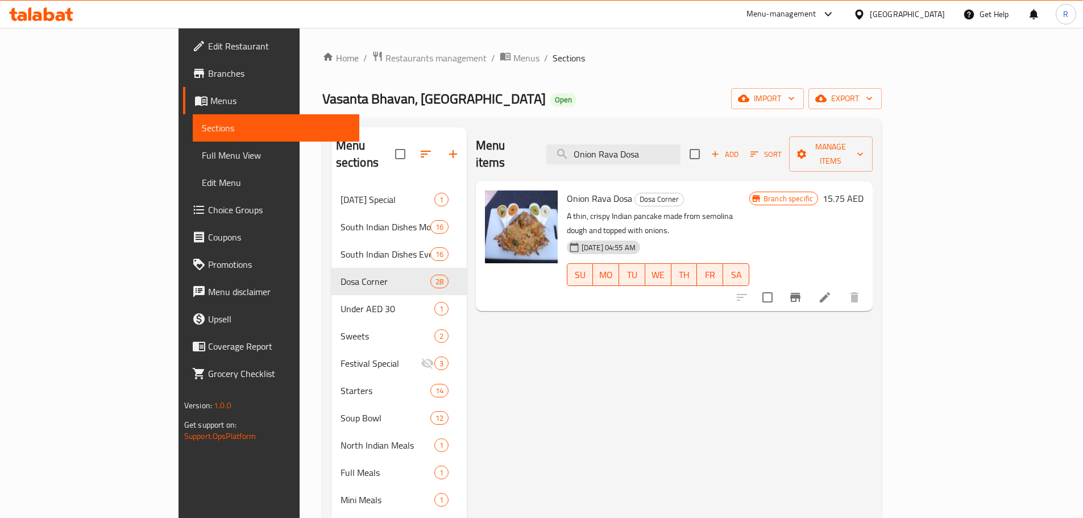
type input "Onion Rava Dosa"
click at [349, 125] on icon at bounding box center [825, 298] width 14 height 14
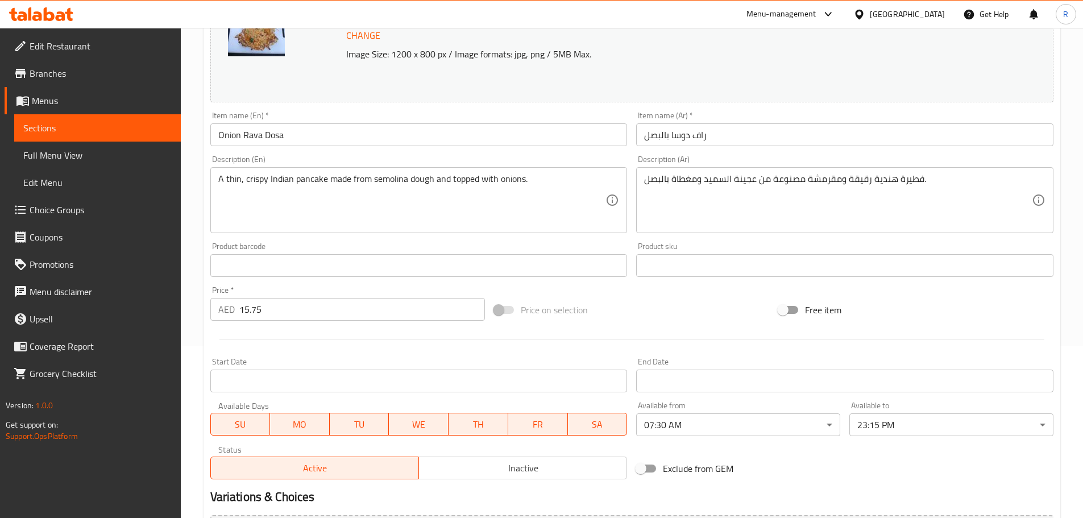
scroll to position [160, 0]
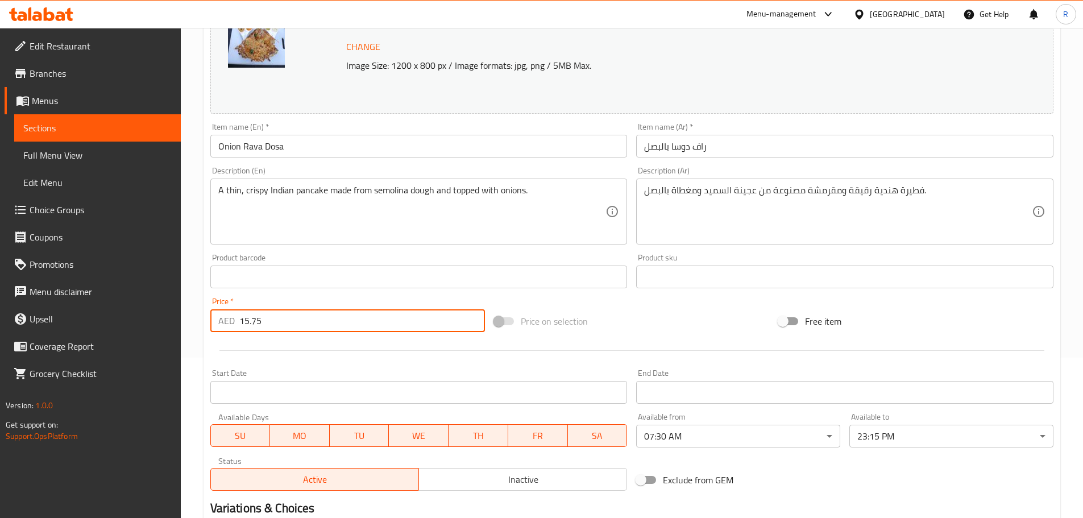
drag, startPoint x: 249, startPoint y: 317, endPoint x: 297, endPoint y: 317, distance: 47.8
click at [297, 125] on input "15.75" at bounding box center [362, 320] width 246 height 23
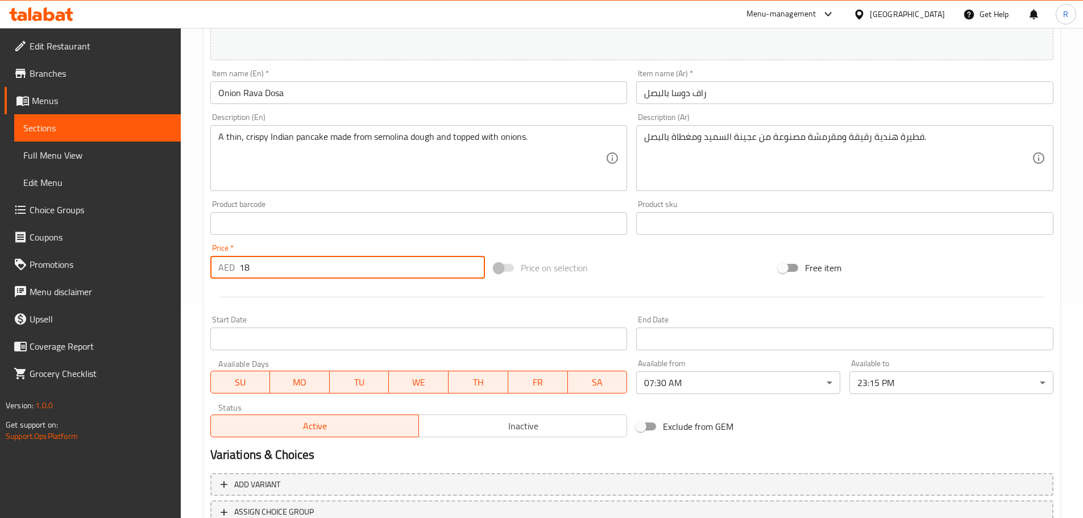
scroll to position [302, 0]
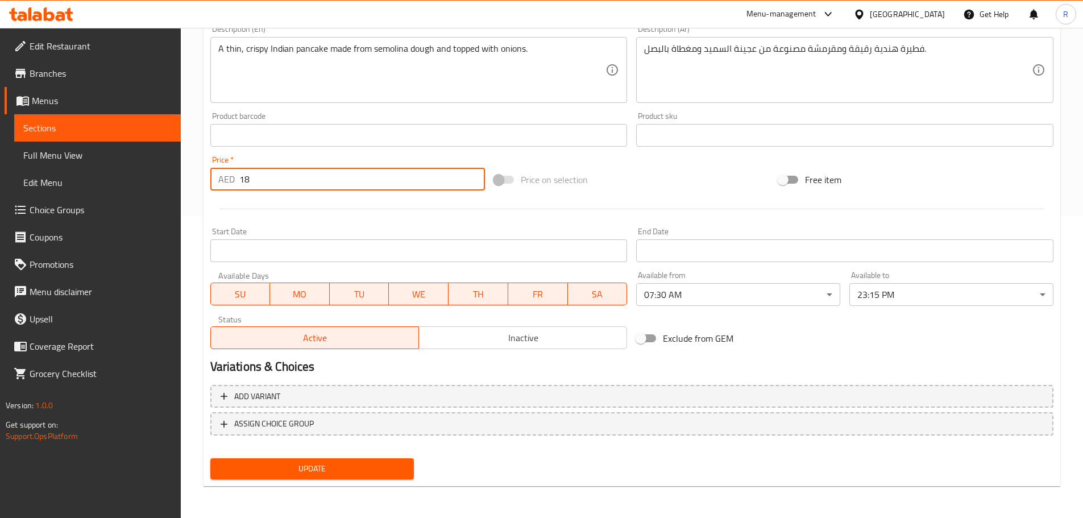
type input "18"
click at [318, 125] on span "Update" at bounding box center [313, 469] width 186 height 14
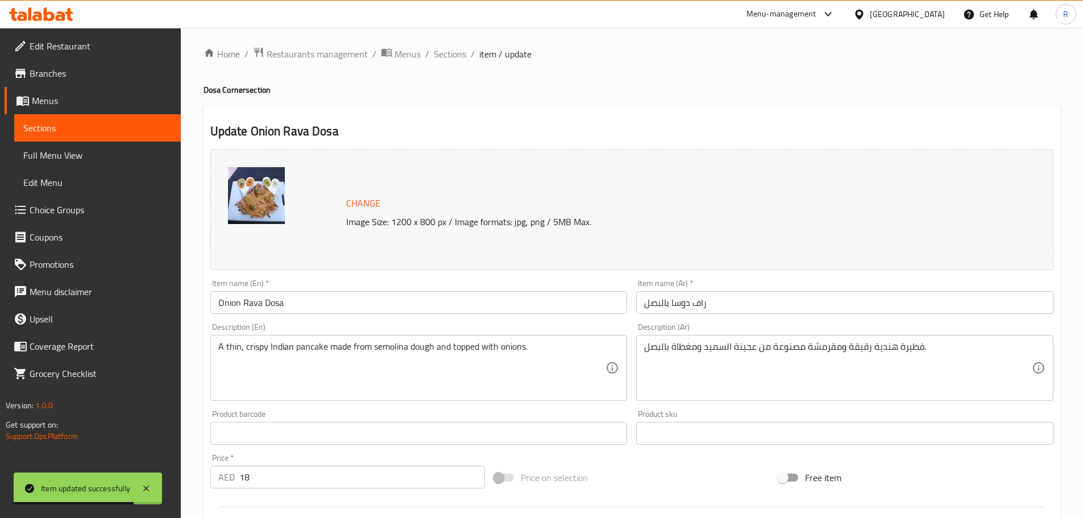
scroll to position [0, 0]
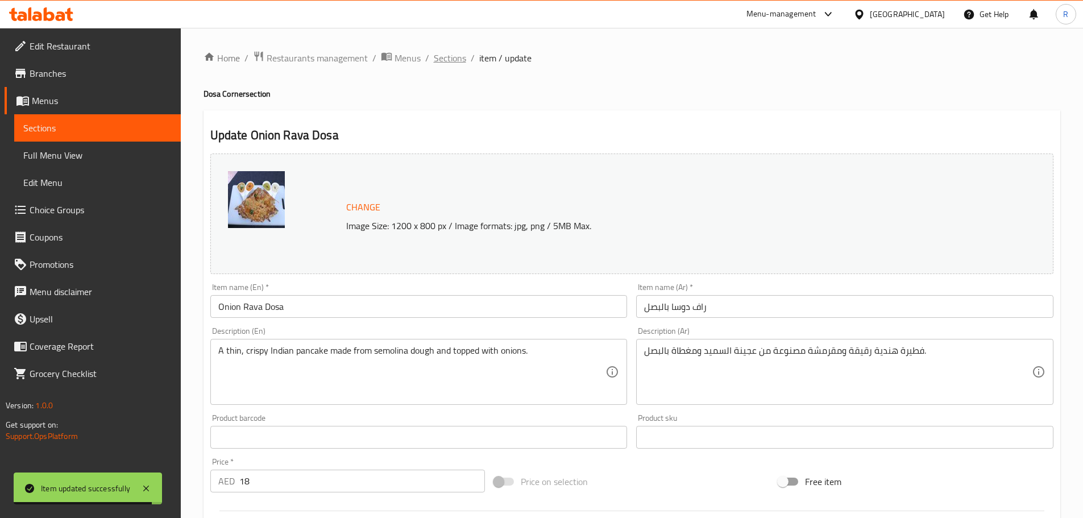
click at [349, 55] on span "Sections" at bounding box center [450, 58] width 32 height 14
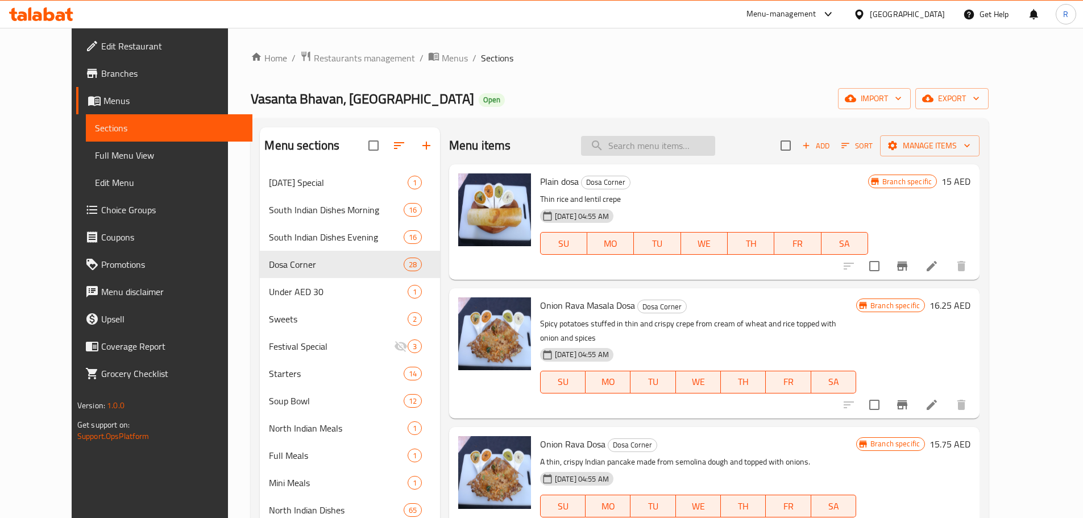
click at [349, 125] on input "search" at bounding box center [648, 146] width 134 height 20
paste input "Onion Rava Masala Dosa"
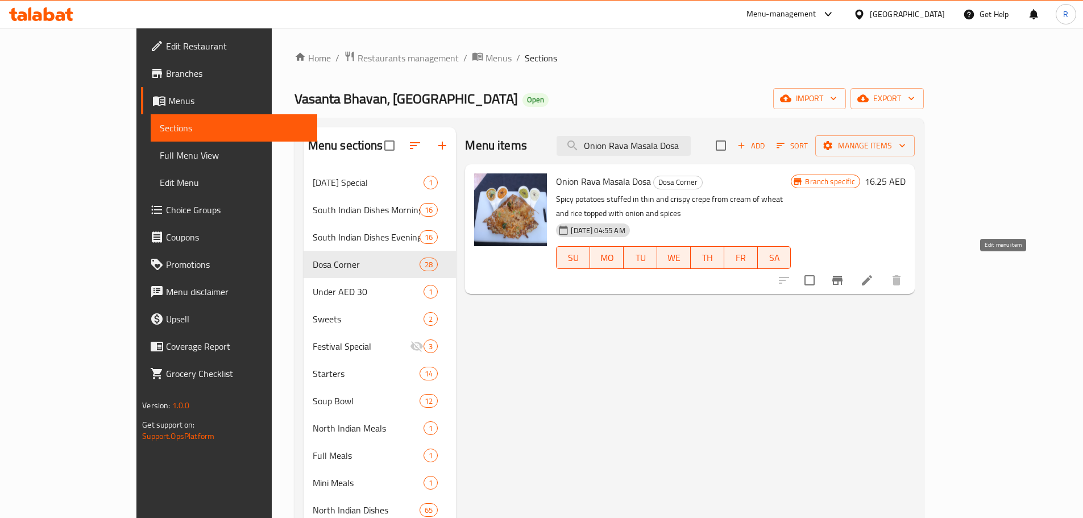
type input "Onion Rava Masala Dosa"
click at [349, 125] on icon at bounding box center [867, 281] width 14 height 14
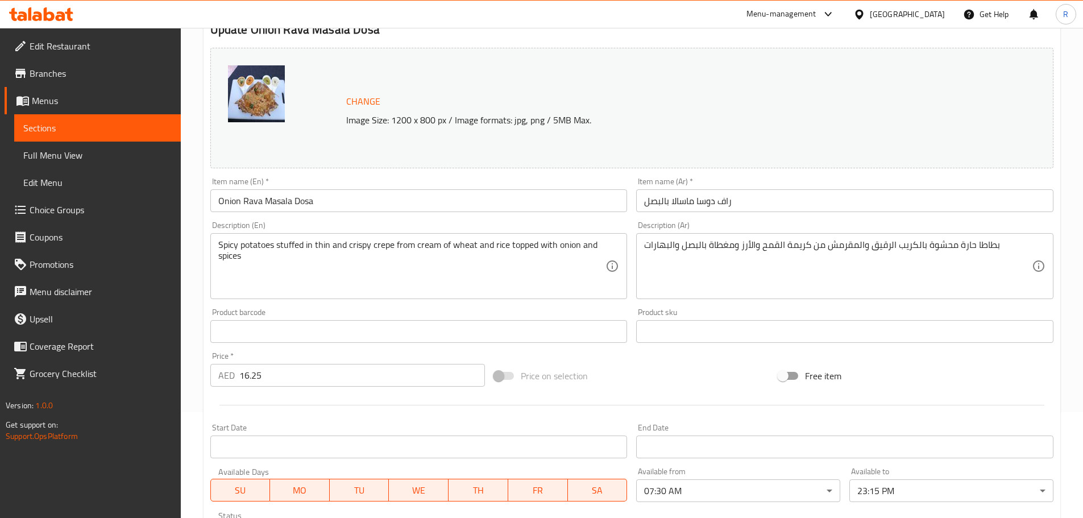
scroll to position [168, 0]
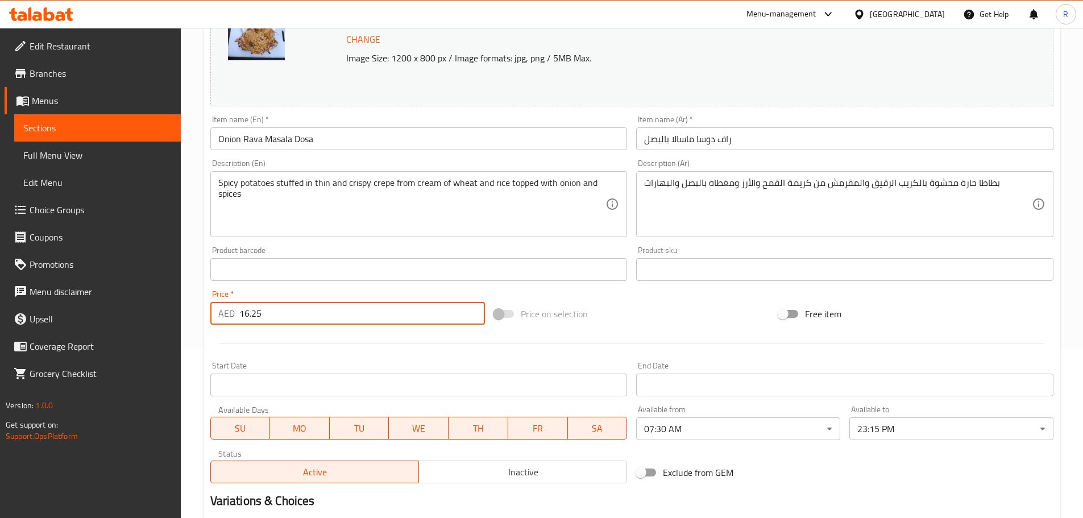
drag, startPoint x: 249, startPoint y: 311, endPoint x: 291, endPoint y: 307, distance: 42.3
click at [291, 125] on input "16.25" at bounding box center [362, 313] width 246 height 23
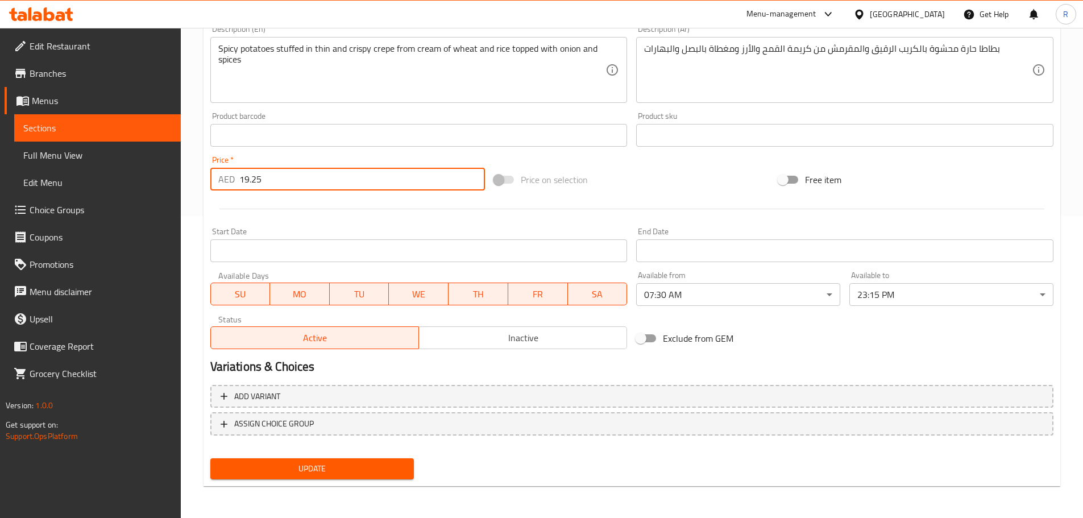
type input "19.25"
click at [349, 125] on span "Update" at bounding box center [313, 469] width 186 height 14
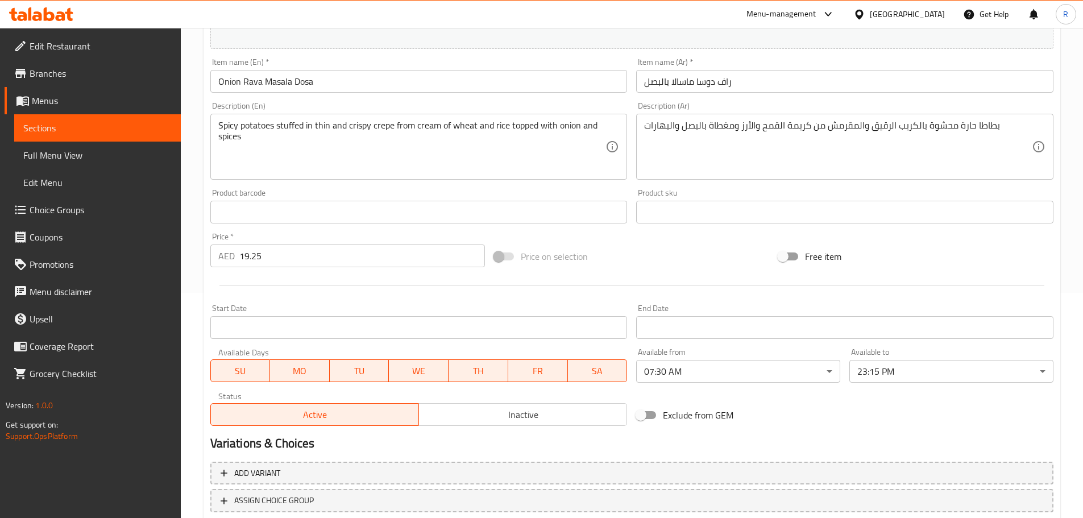
scroll to position [0, 0]
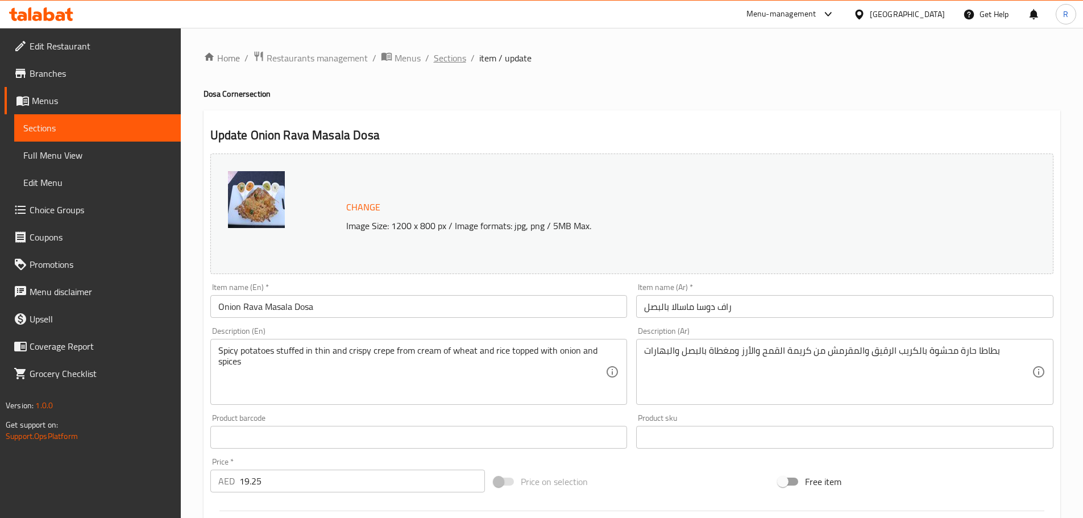
click at [349, 58] on span "Sections" at bounding box center [450, 58] width 32 height 14
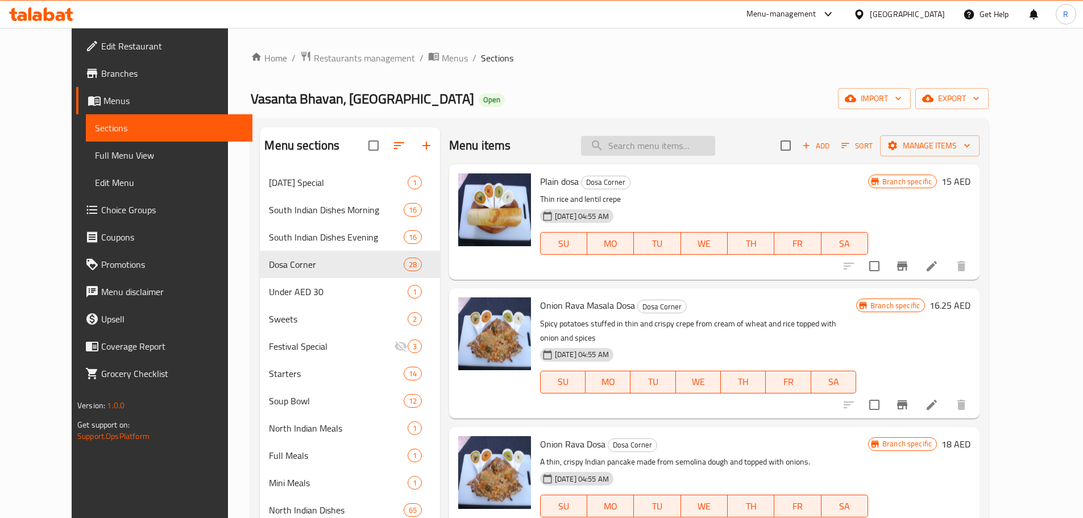
click at [349, 125] on input "search" at bounding box center [648, 146] width 134 height 20
paste input "[PERSON_NAME]"
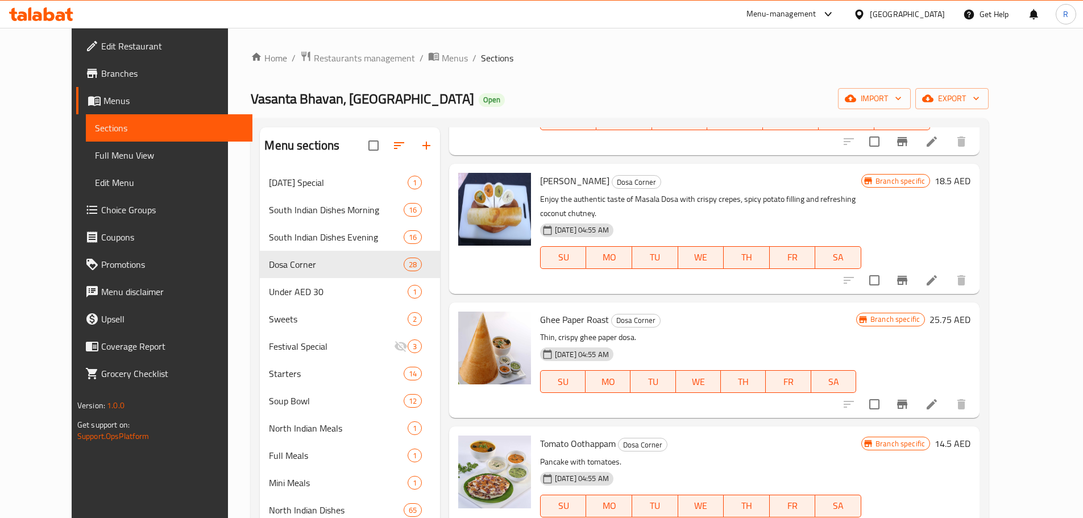
scroll to position [2020, 0]
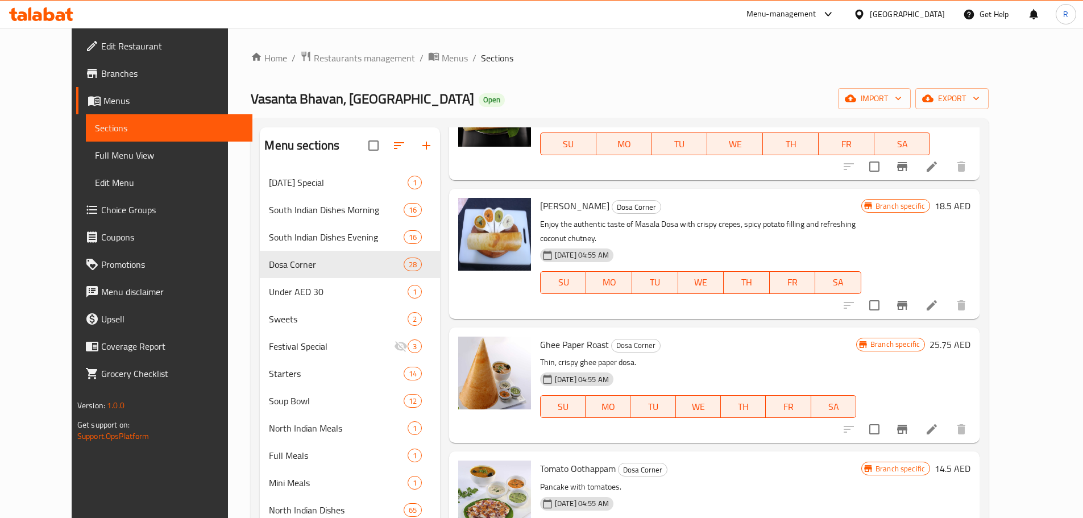
drag, startPoint x: 1057, startPoint y: 202, endPoint x: 1058, endPoint y: 296, distance: 94.4
click at [349, 125] on div "Menu sections [DATE] Special 1 South Indian Dishes Morning 16 South Indian Dish…" at bounding box center [620, 464] width 738 height 692
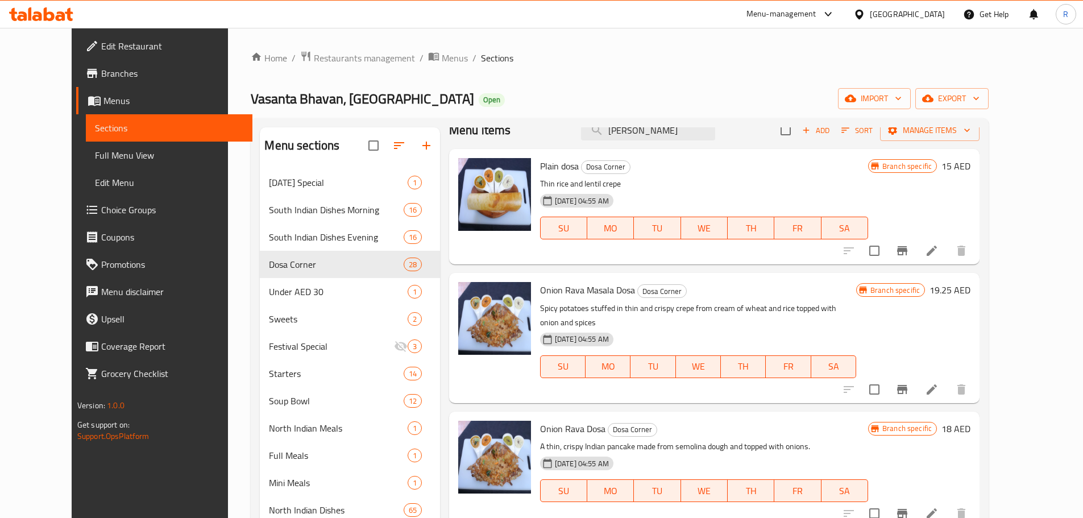
scroll to position [0, 0]
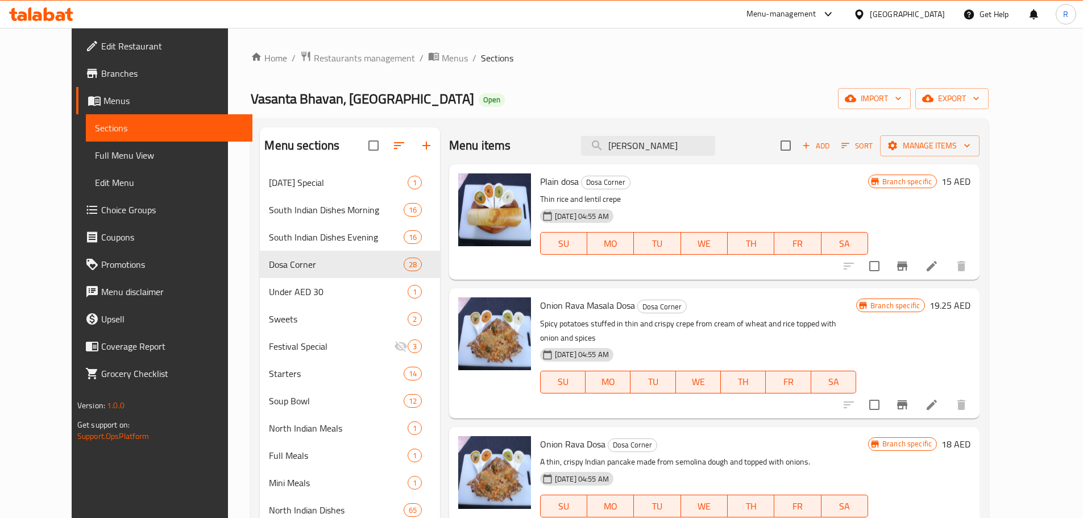
drag, startPoint x: 719, startPoint y: 147, endPoint x: 364, endPoint y: 139, distance: 355.5
click at [349, 125] on div "Menu sections [DATE] Special 1 South Indian Dishes Morning 16 South Indian Dish…" at bounding box center [620, 464] width 720 height 674
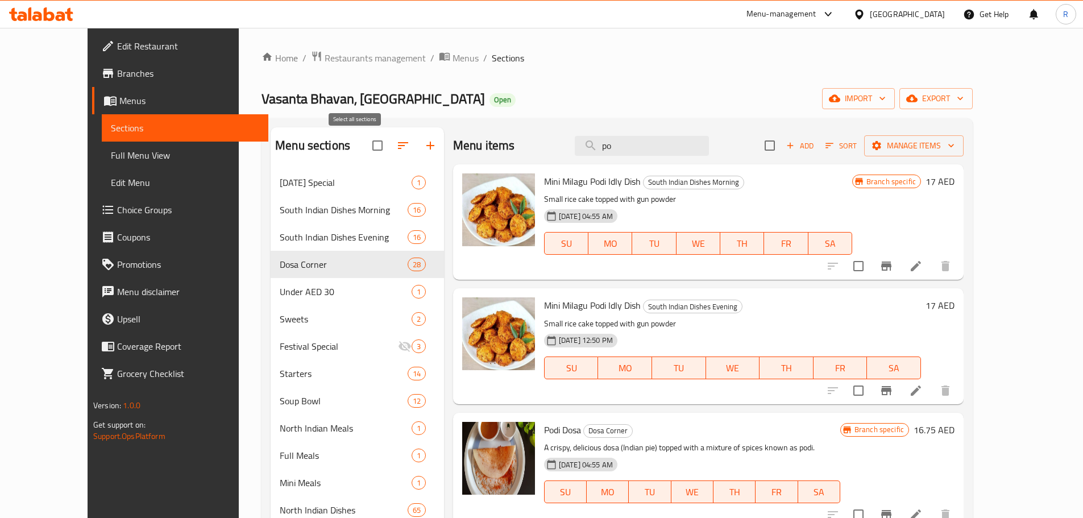
type input "p"
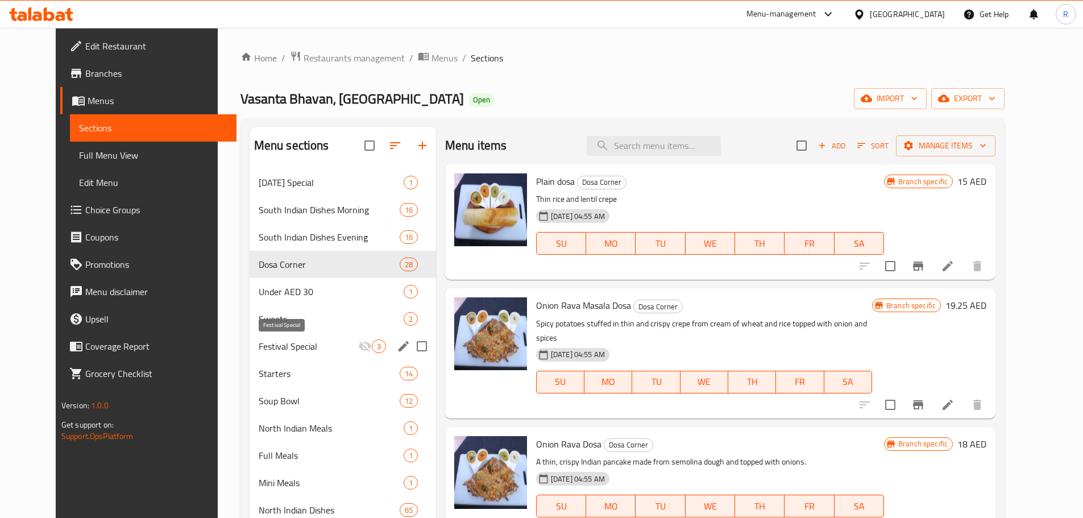
click at [309, 125] on span "Festival Special" at bounding box center [309, 346] width 100 height 14
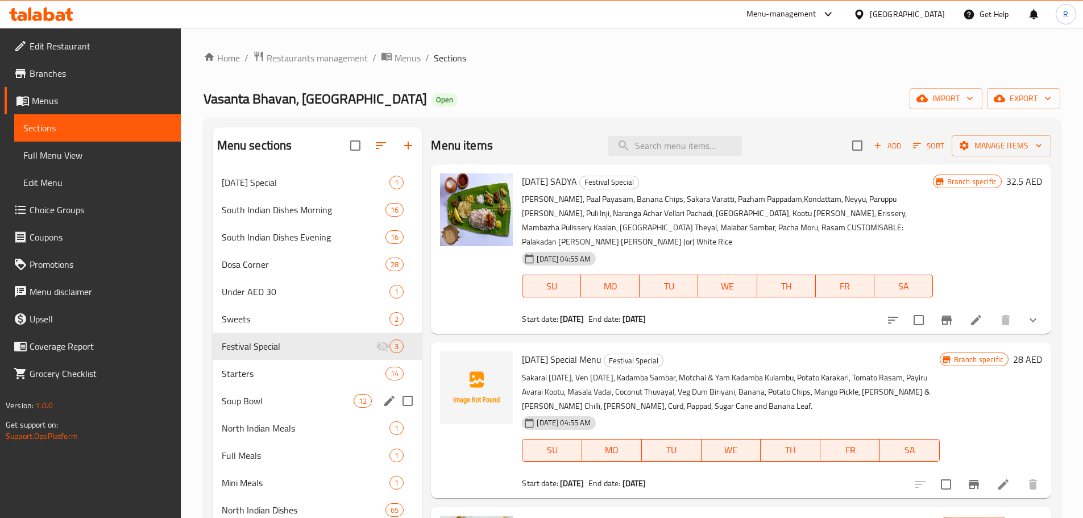
click at [291, 125] on div "Soup Bowl 12" at bounding box center [318, 400] width 210 height 27
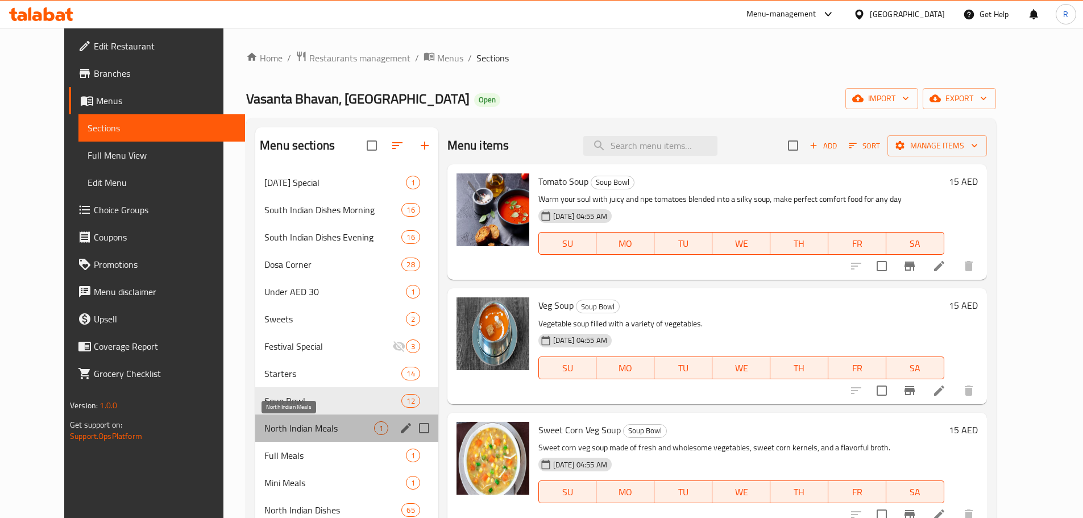
click at [299, 125] on span "North Indian Meals" at bounding box center [318, 428] width 109 height 14
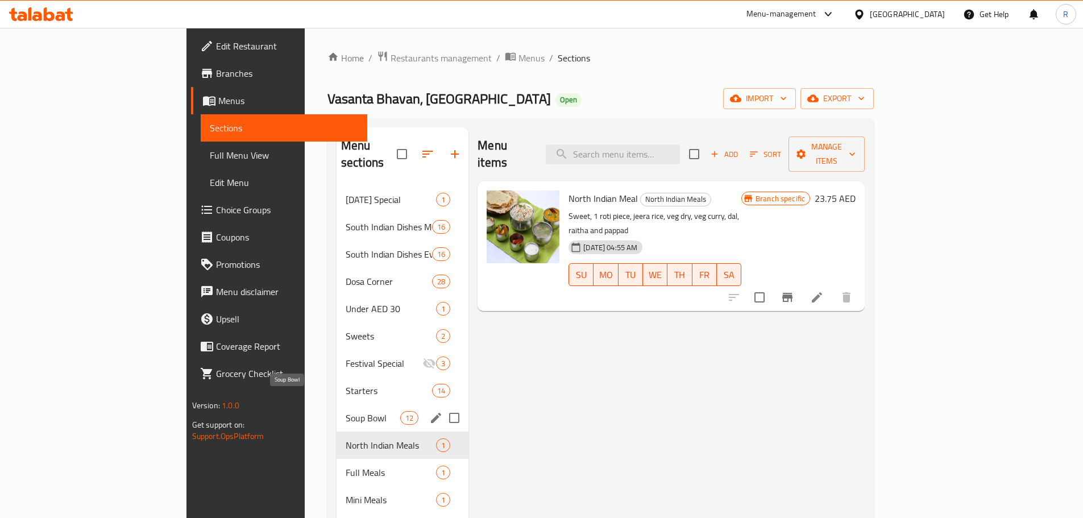
click at [346, 125] on span "Soup Bowl" at bounding box center [373, 418] width 55 height 14
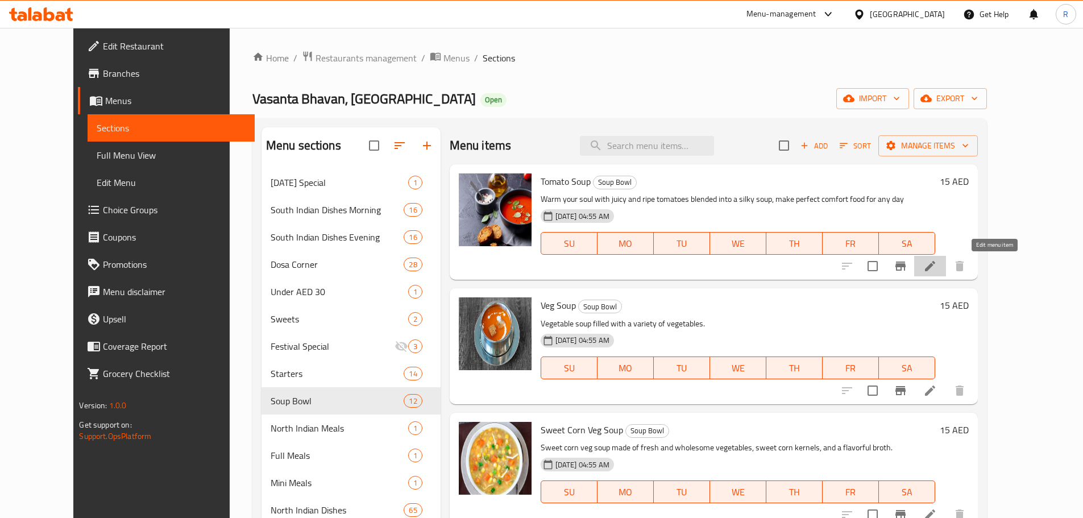
click at [349, 125] on icon at bounding box center [930, 266] width 10 height 10
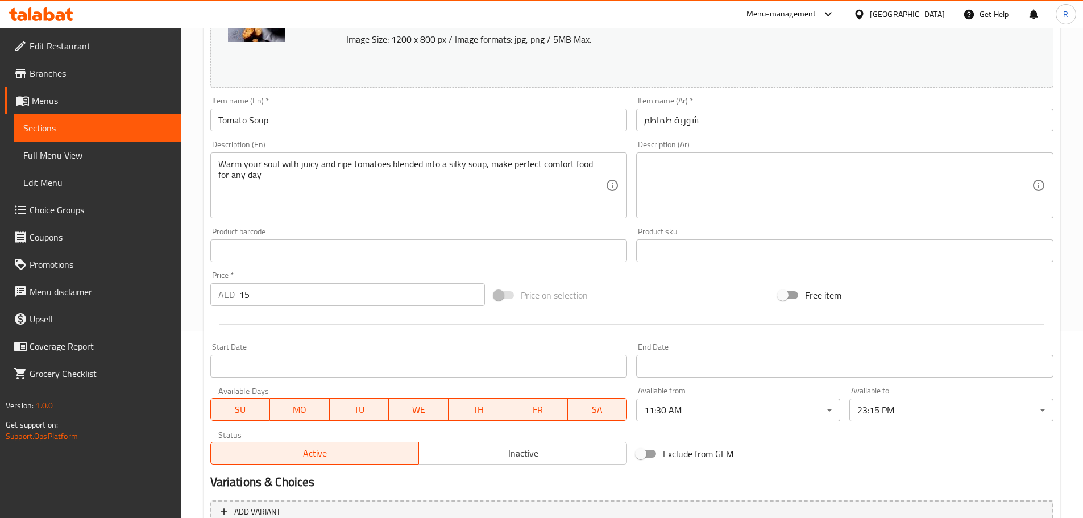
scroll to position [188, 0]
click at [324, 125] on input "15" at bounding box center [362, 292] width 246 height 23
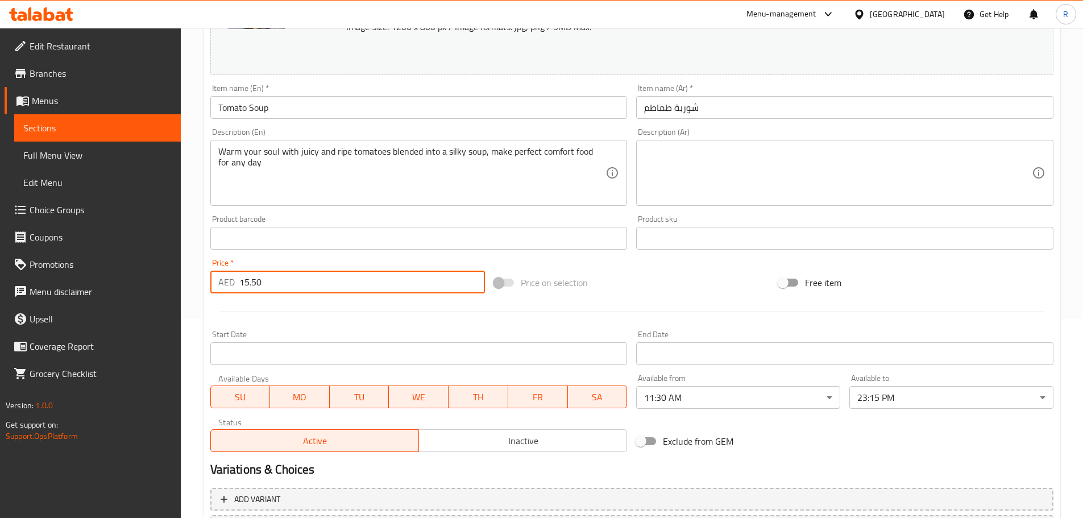
scroll to position [302, 0]
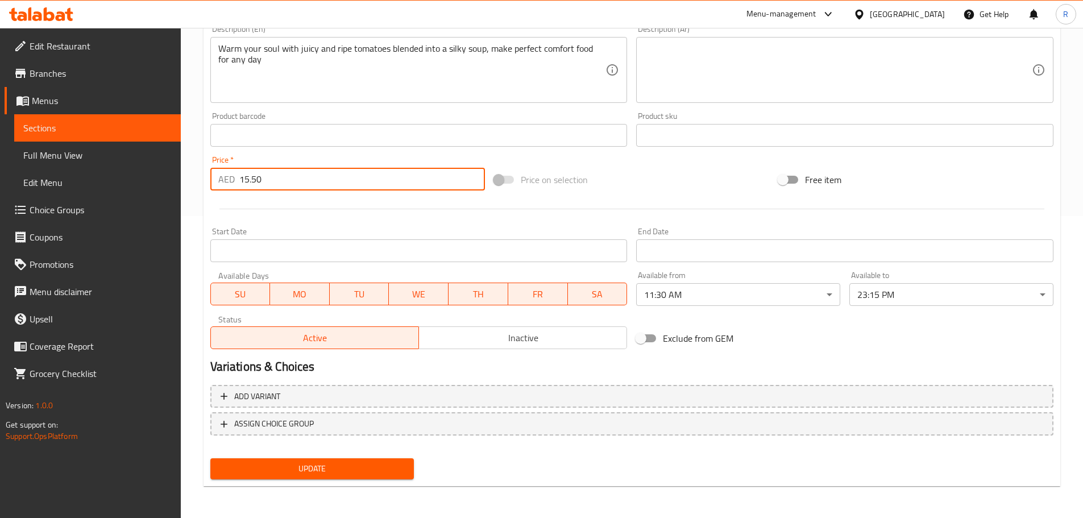
type input "15.50"
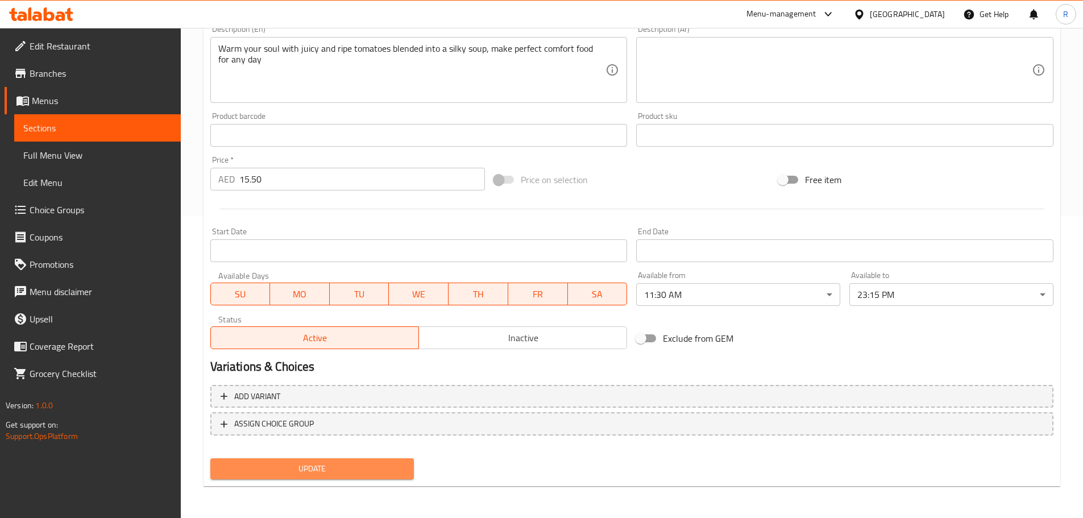
click at [318, 125] on span "Update" at bounding box center [313, 469] width 186 height 14
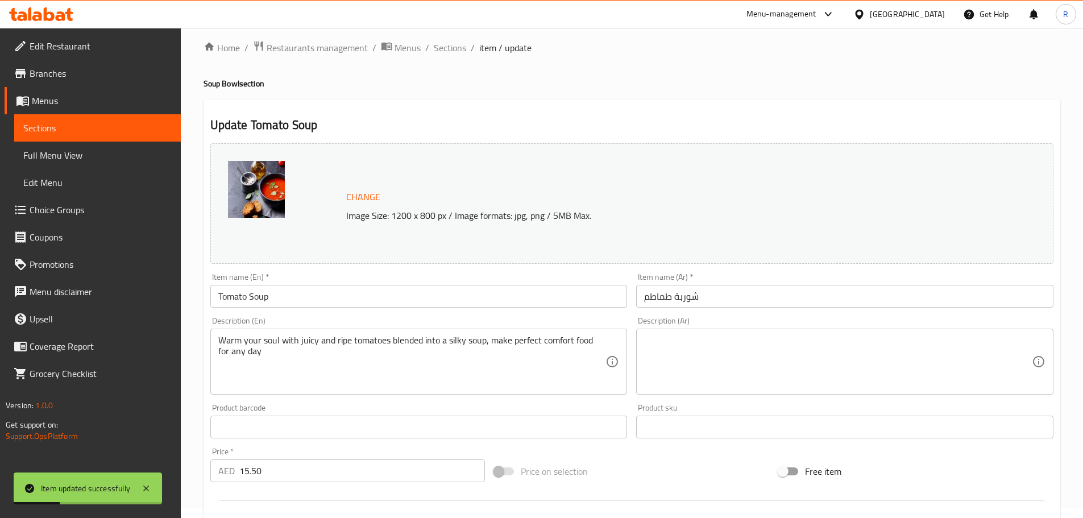
scroll to position [0, 0]
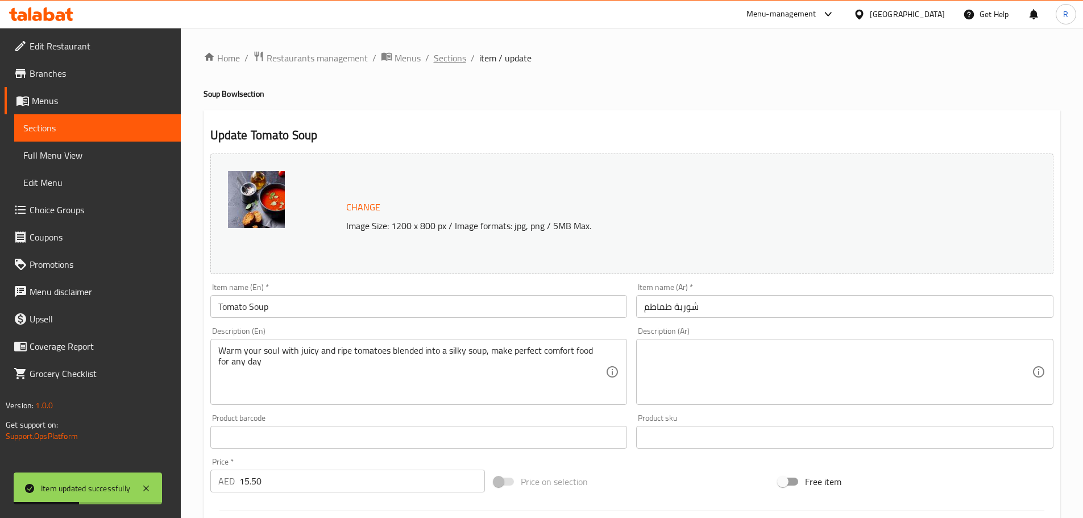
click at [349, 55] on span "Sections" at bounding box center [450, 58] width 32 height 14
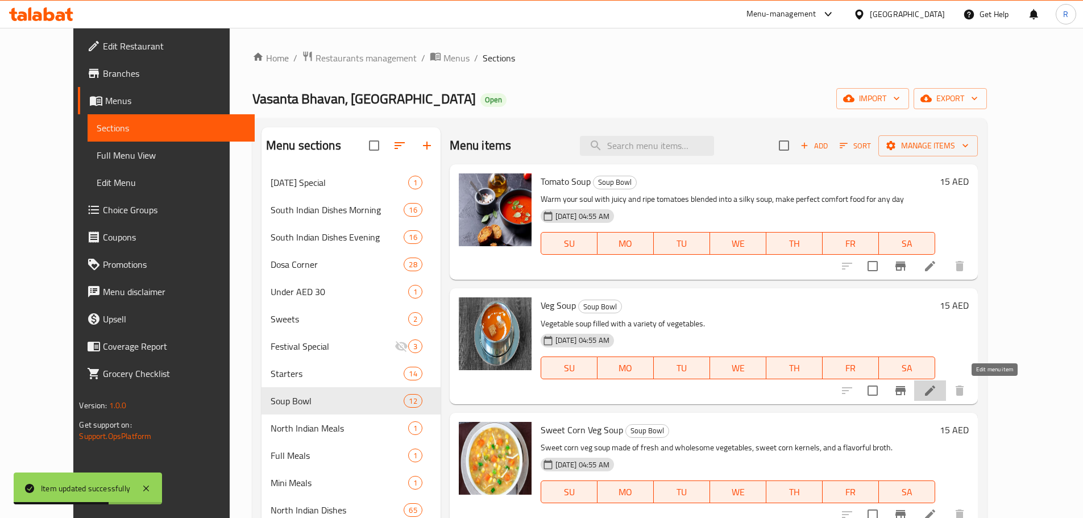
click at [349, 125] on icon at bounding box center [930, 391] width 14 height 14
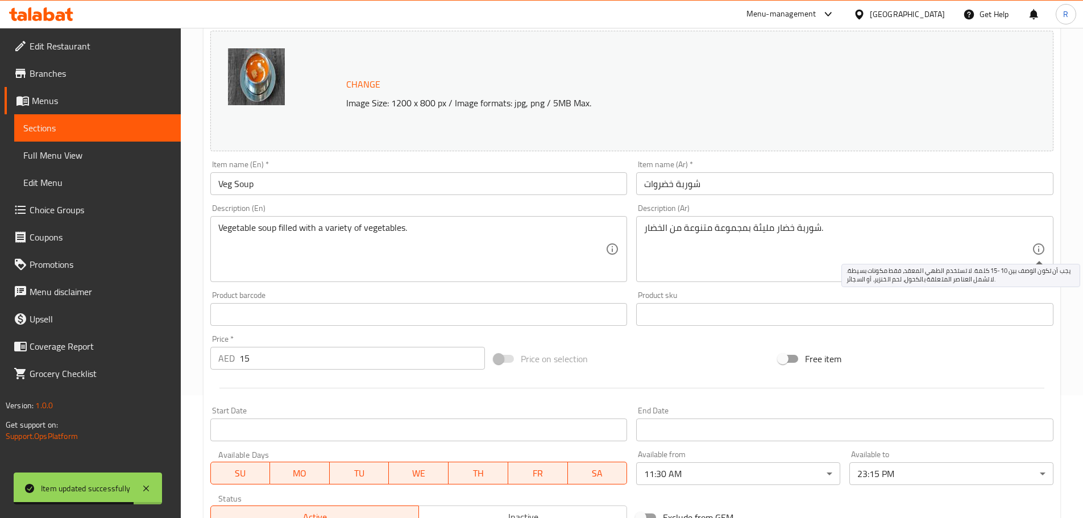
scroll to position [125, 0]
click at [319, 125] on input "15" at bounding box center [362, 356] width 246 height 23
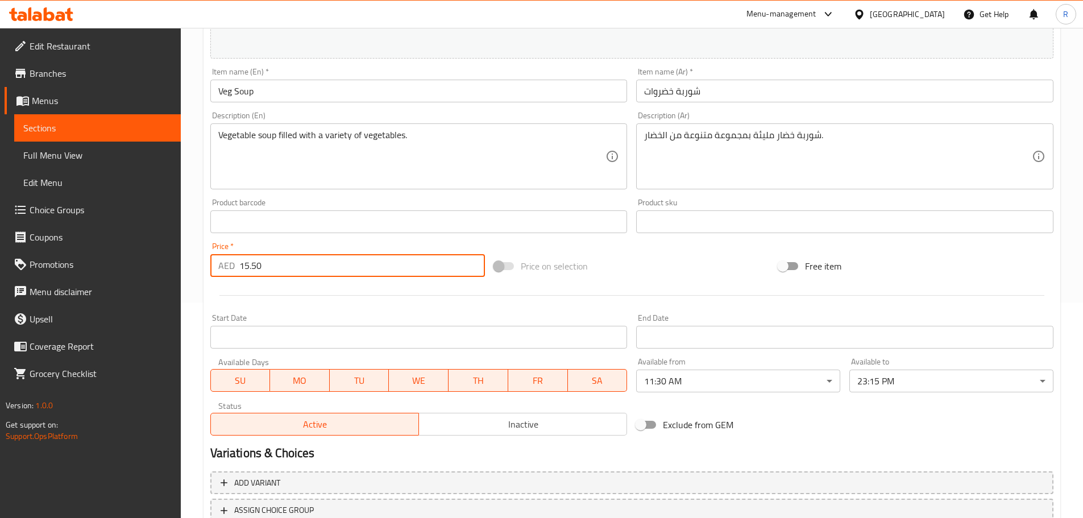
scroll to position [302, 0]
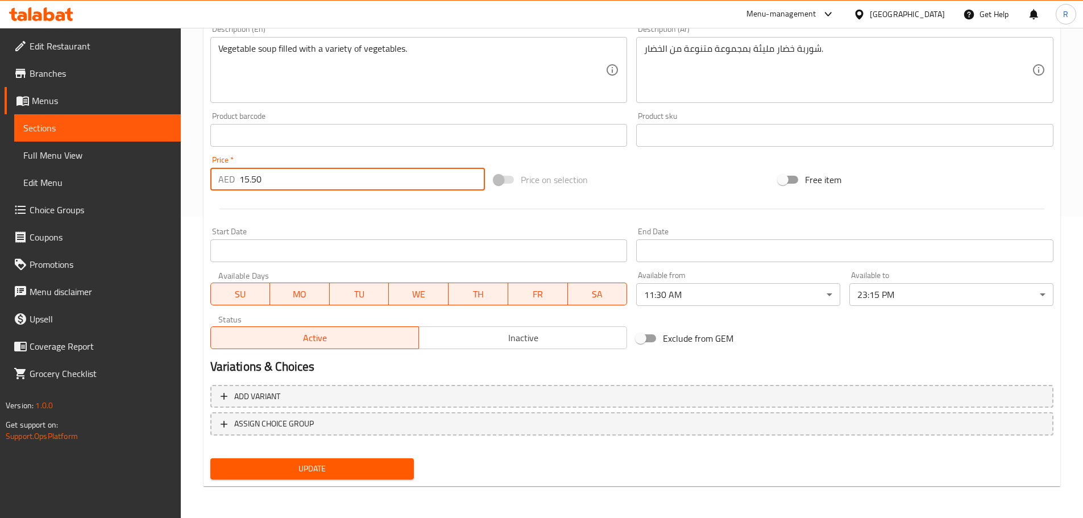
type input "15.50"
click at [349, 125] on span "Update" at bounding box center [313, 469] width 186 height 14
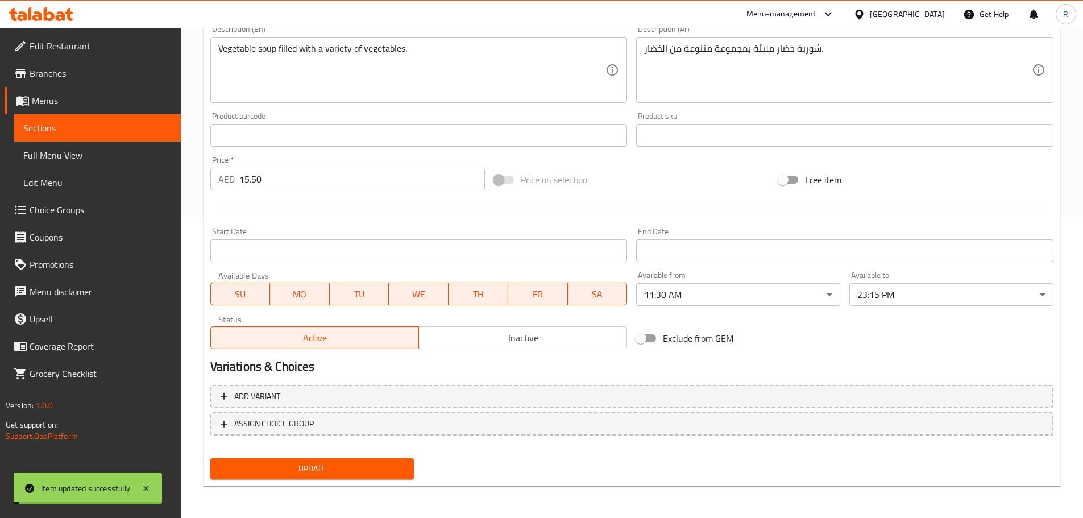
scroll to position [0, 0]
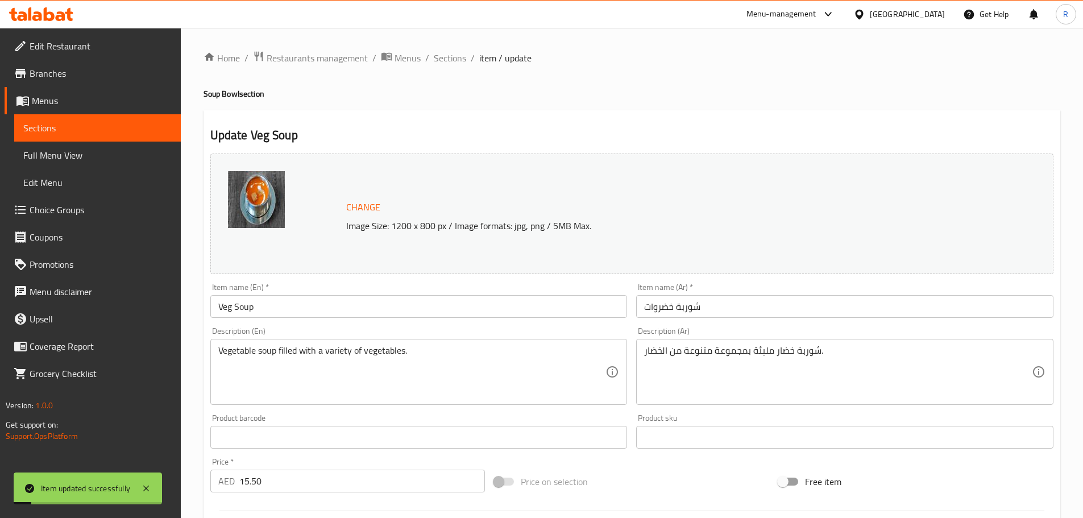
click at [349, 25] on div "R" at bounding box center [1066, 14] width 34 height 27
click at [349, 57] on span "Sections" at bounding box center [450, 58] width 32 height 14
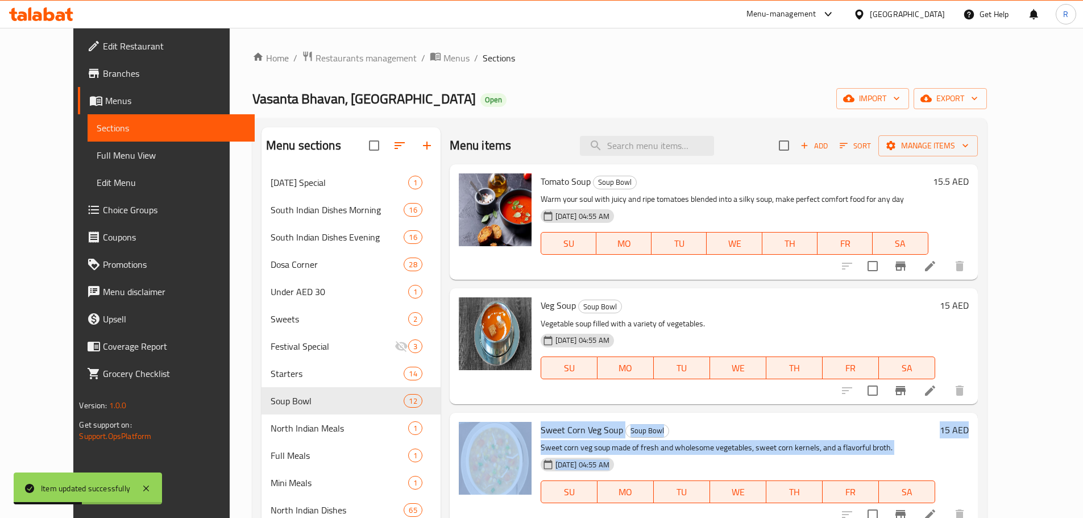
drag, startPoint x: 1053, startPoint y: 333, endPoint x: 1062, endPoint y: 407, distance: 74.5
click at [349, 125] on div "Home / Restaurants management / Menus / Sections Vasanta Bhavan, [GEOGRAPHIC_DA…" at bounding box center [620, 430] width 780 height 805
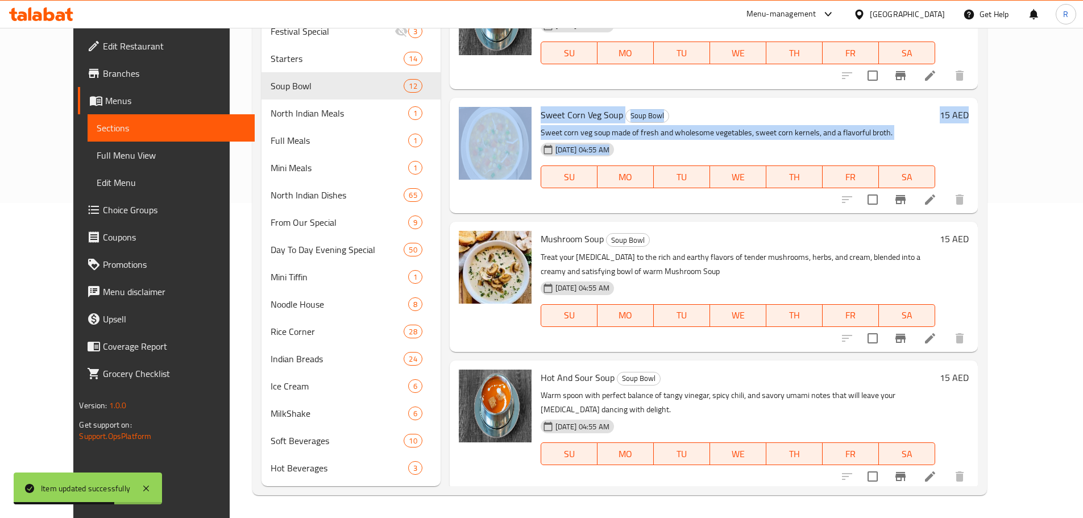
scroll to position [294, 0]
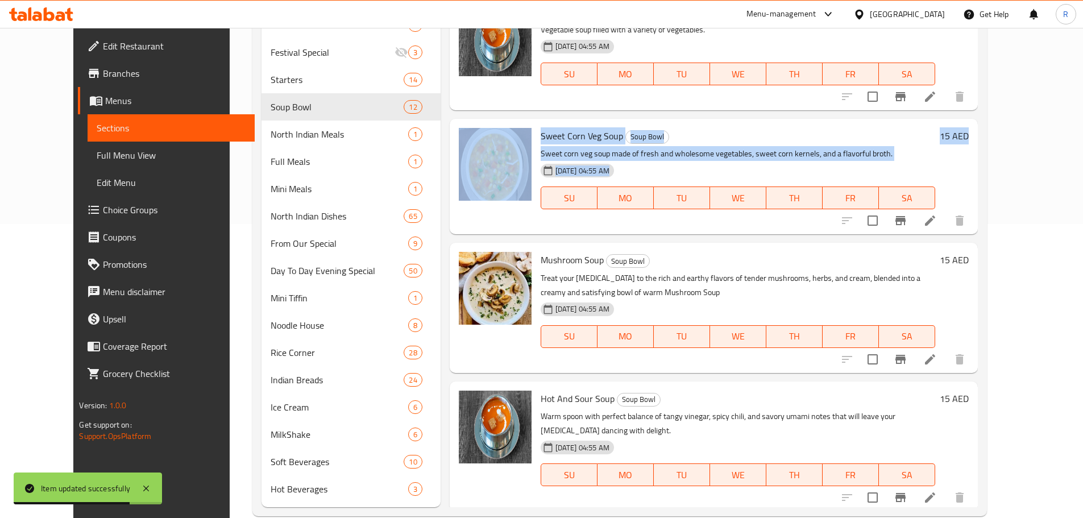
click at [349, 125] on icon at bounding box center [930, 360] width 14 height 14
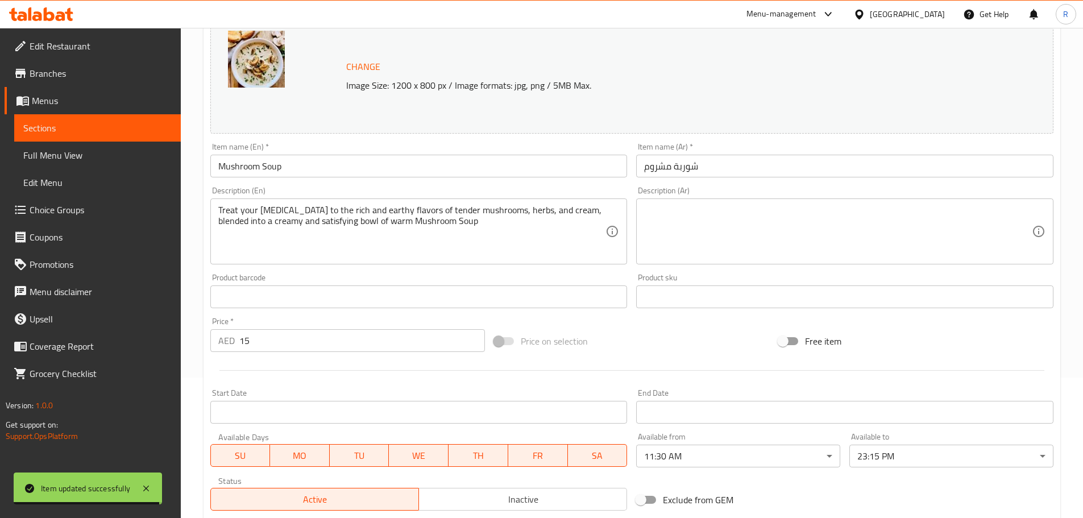
scroll to position [169, 0]
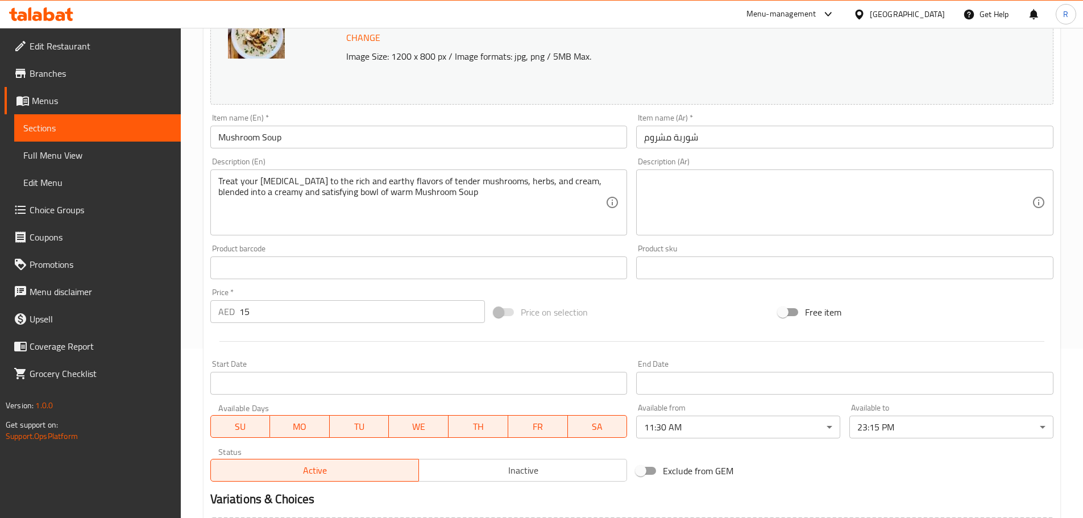
click at [285, 125] on input "15" at bounding box center [362, 311] width 246 height 23
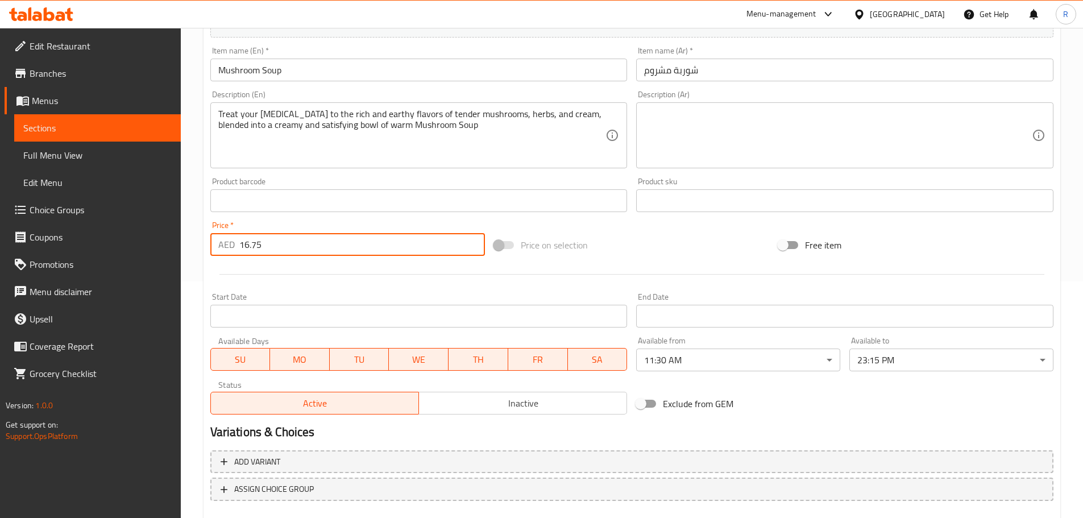
scroll to position [302, 0]
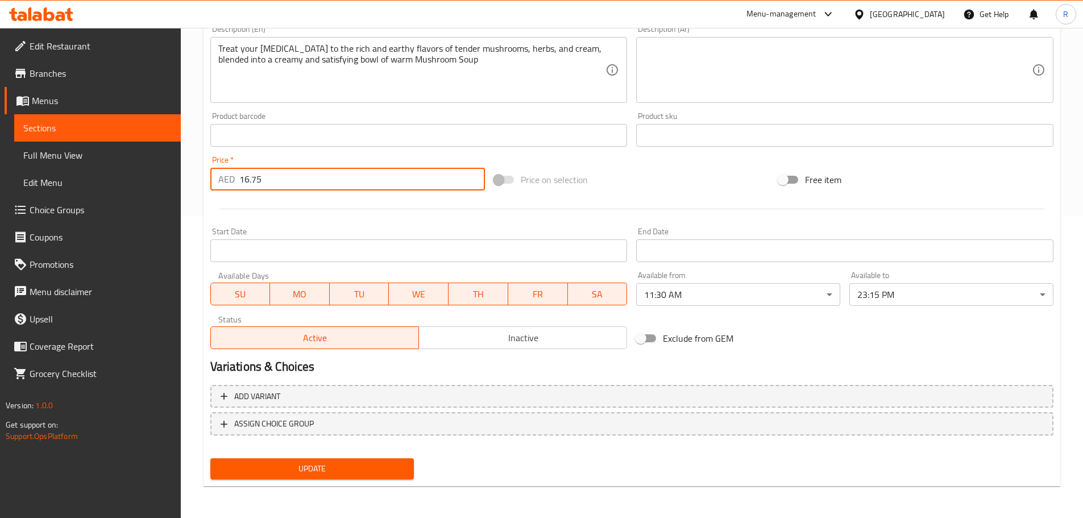
type input "16.75"
click at [349, 125] on span "Update" at bounding box center [313, 469] width 186 height 14
